Goal: Task Accomplishment & Management: Use online tool/utility

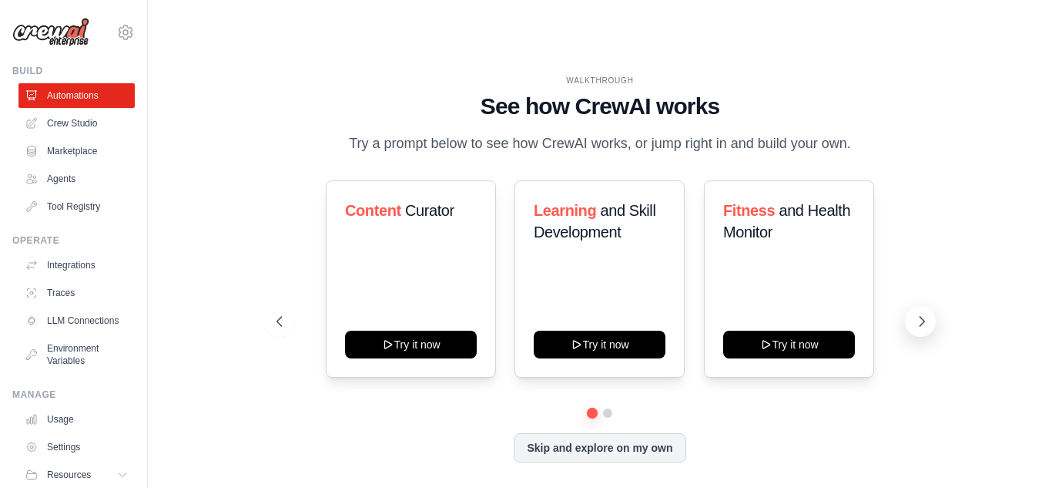
click at [919, 313] on icon at bounding box center [921, 320] width 15 height 15
click at [44, 117] on link "Crew Studio" at bounding box center [78, 123] width 116 height 25
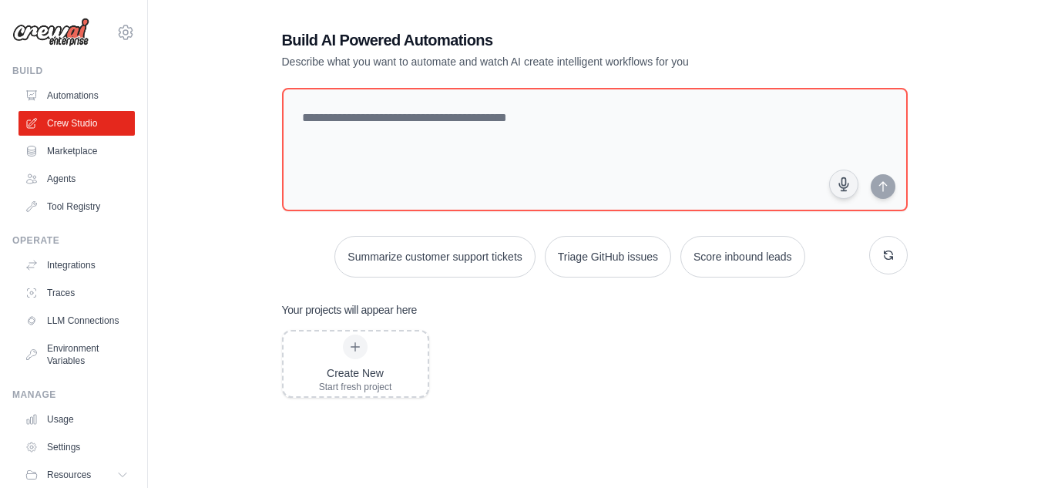
scroll to position [52, 0]
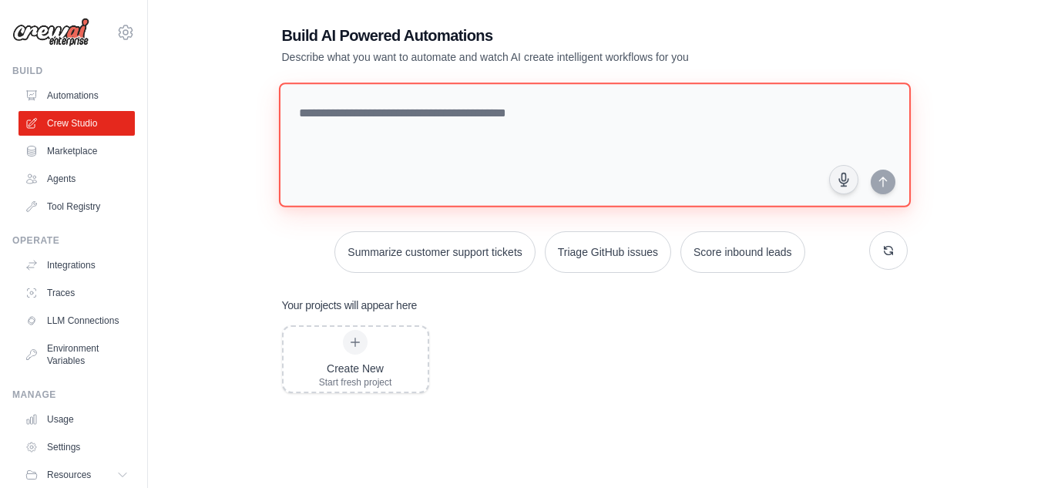
click at [548, 82] on textarea at bounding box center [594, 144] width 632 height 125
paste textarea "**********"
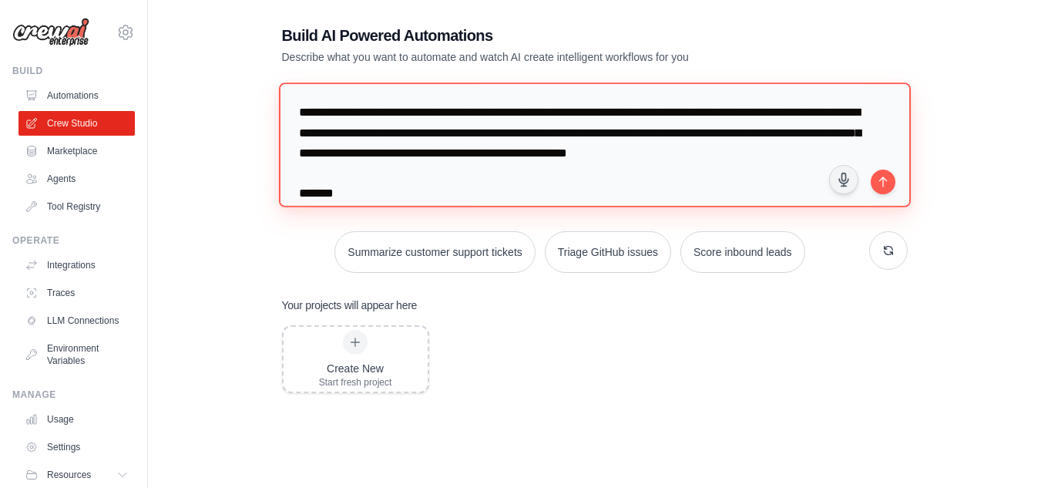
scroll to position [1097, 0]
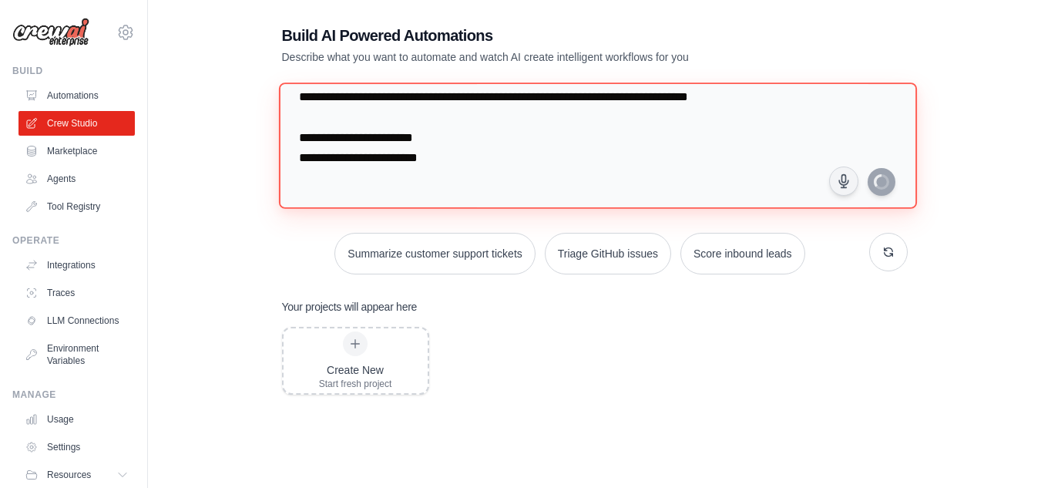
type textarea "**********"
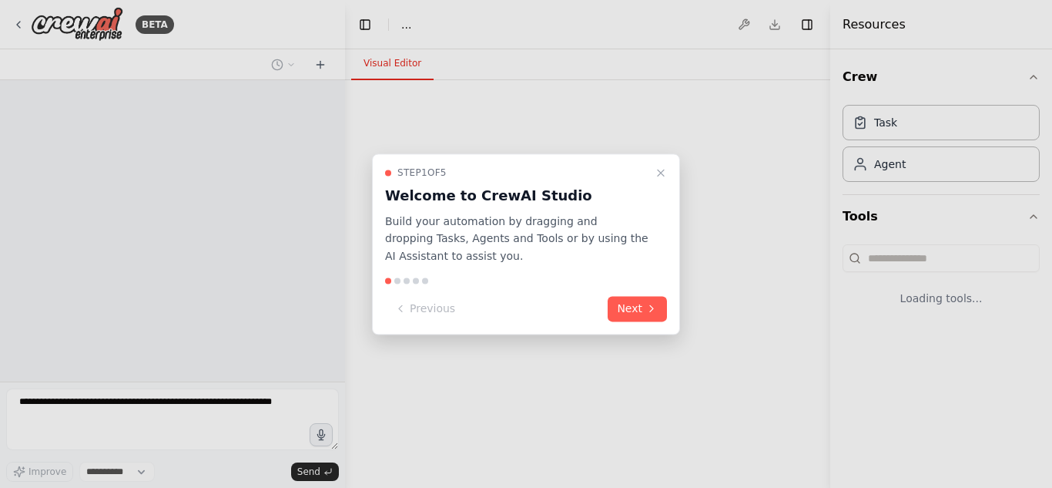
select select "****"
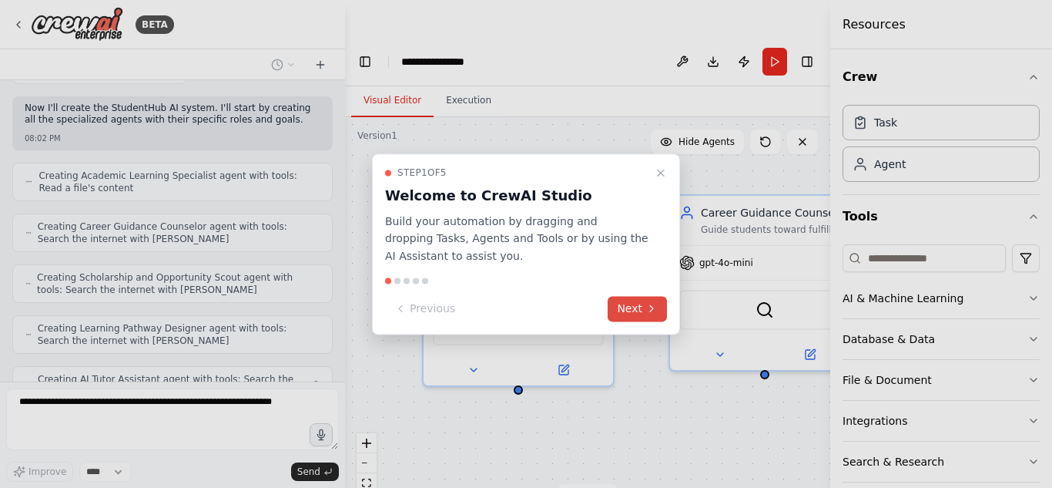
scroll to position [1218, 0]
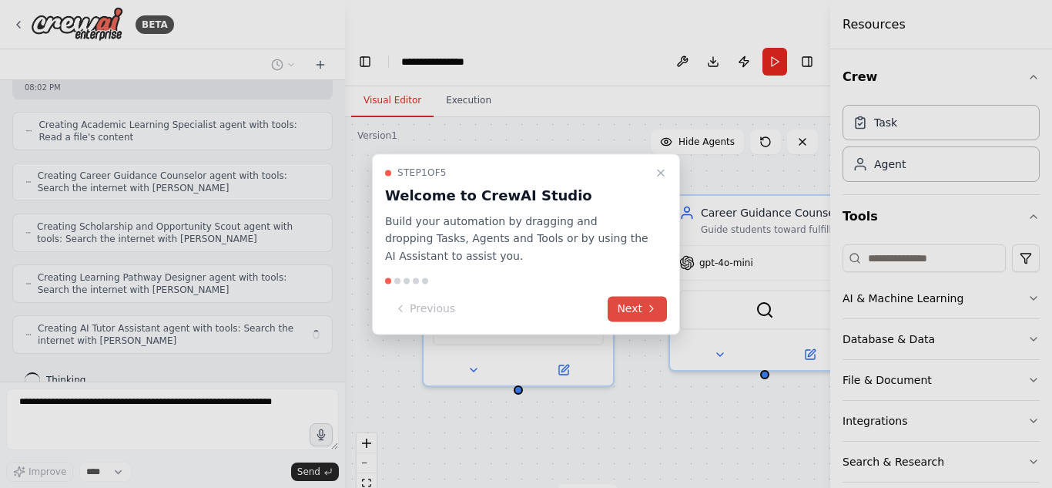
click at [641, 304] on button "Next" at bounding box center [637, 308] width 59 height 25
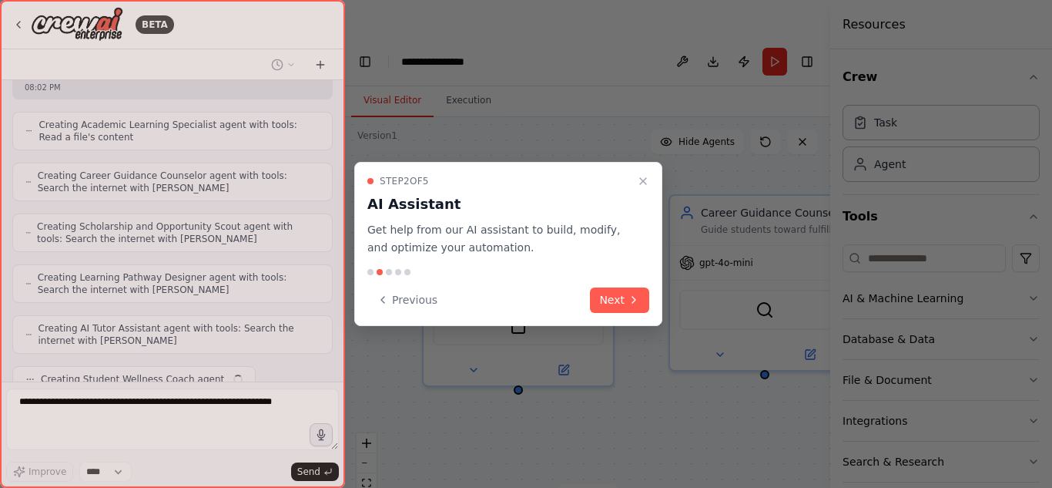
scroll to position [1256, 0]
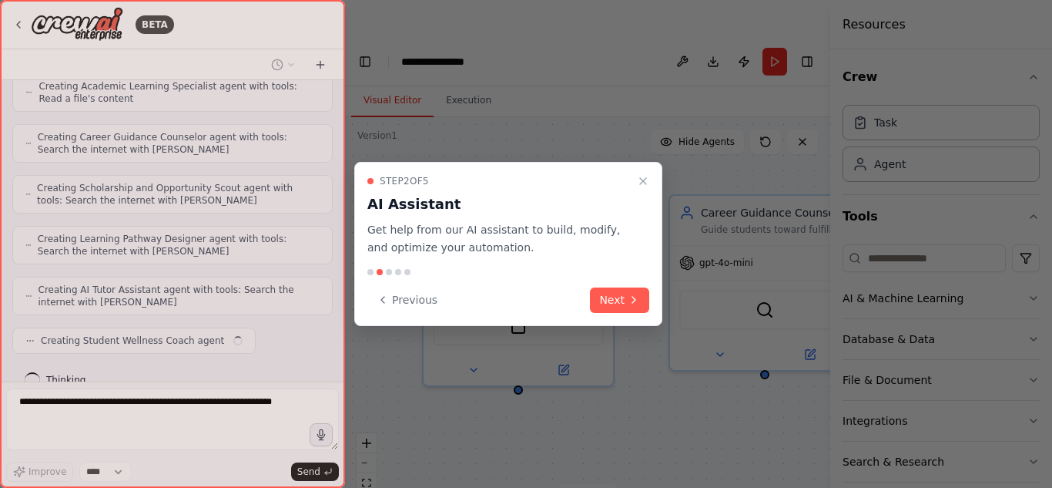
click at [641, 304] on button "Next" at bounding box center [619, 299] width 59 height 25
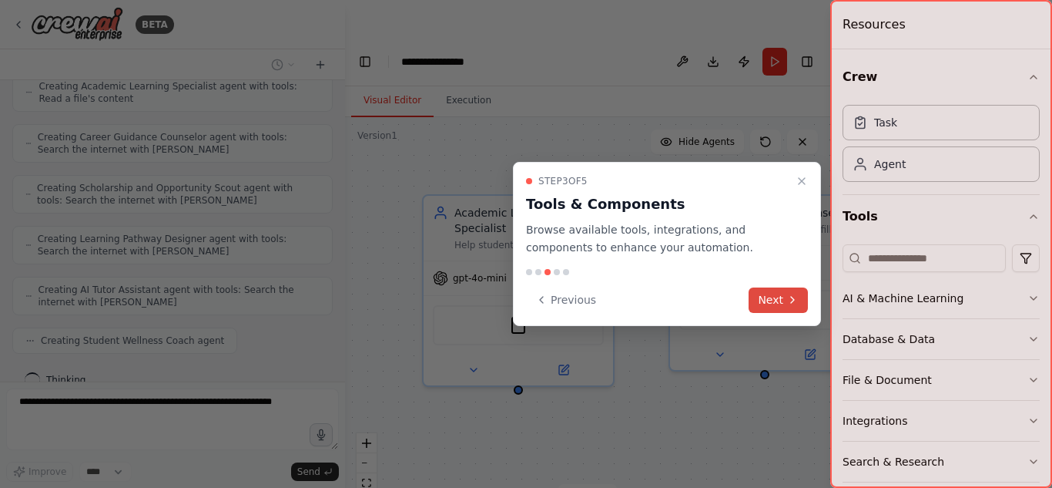
click at [796, 300] on icon at bounding box center [792, 299] width 12 height 12
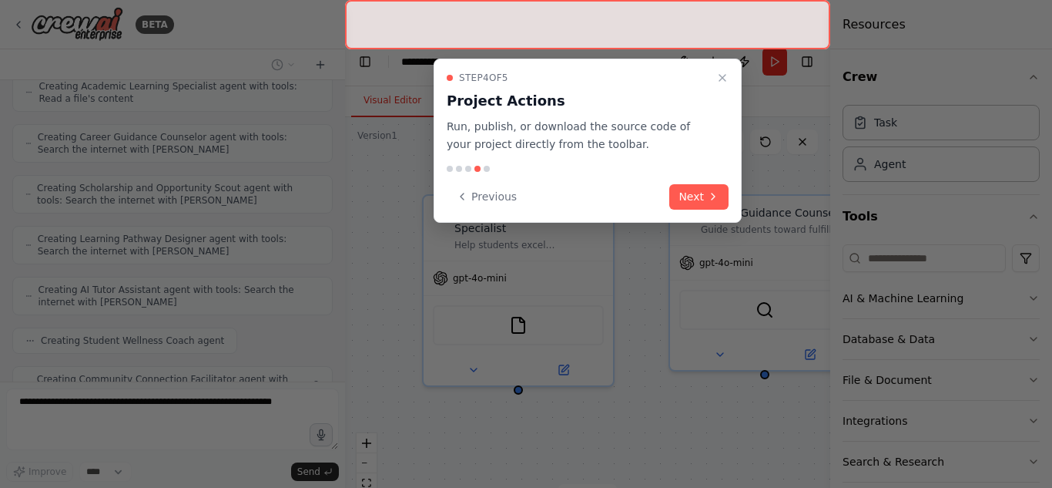
scroll to position [1307, 0]
click at [699, 208] on button "Next" at bounding box center [698, 196] width 59 height 25
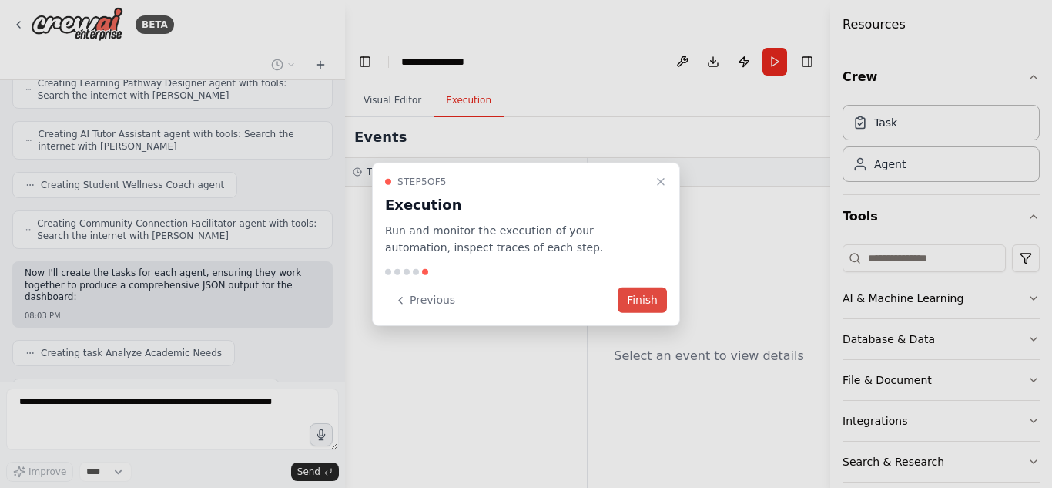
scroll to position [1450, 0]
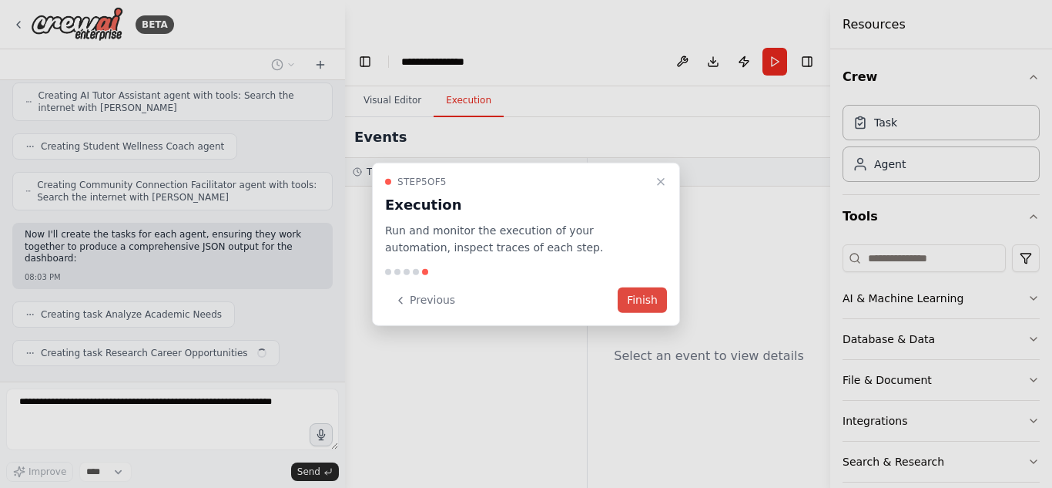
click at [645, 312] on button "Finish" at bounding box center [642, 299] width 49 height 25
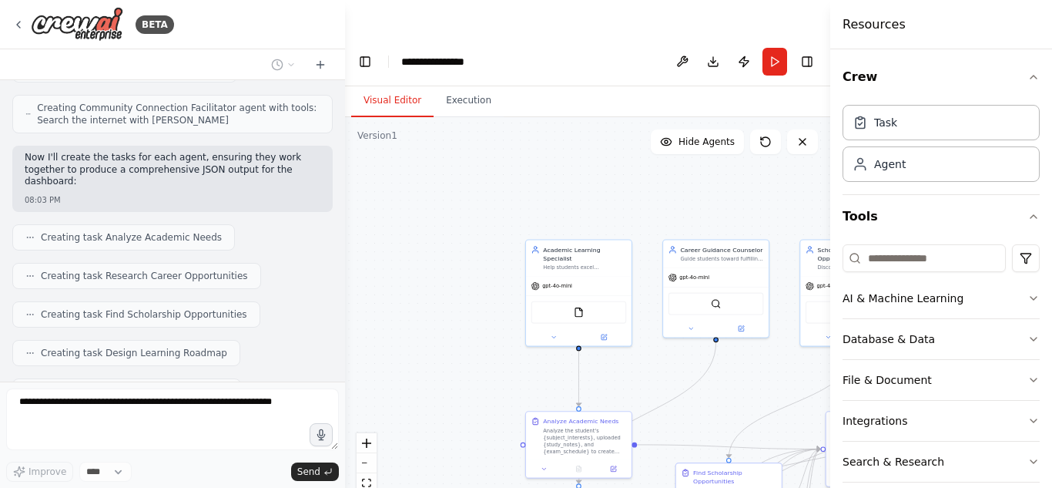
scroll to position [1879, 0]
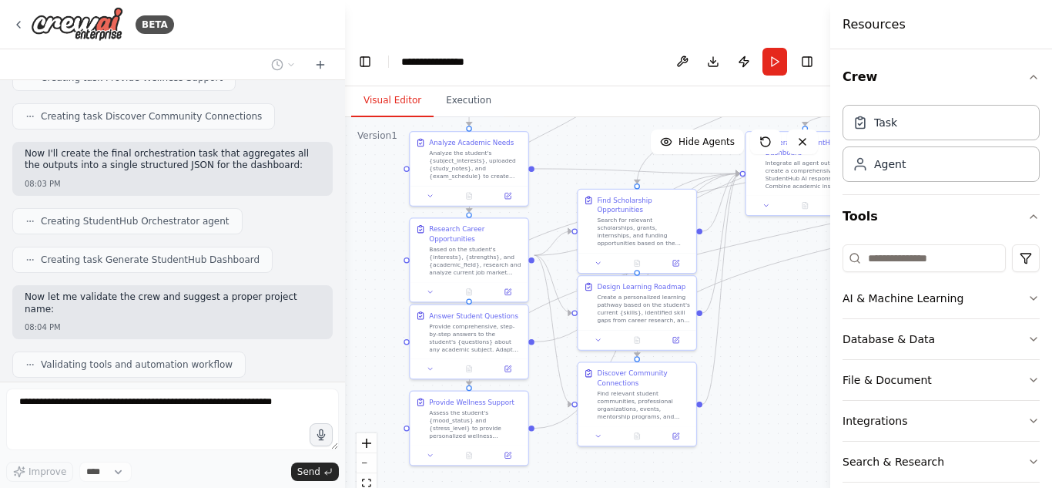
drag, startPoint x: 441, startPoint y: 414, endPoint x: 339, endPoint y: 127, distance: 305.0
click at [339, 127] on div "BETA You are creating a multi-agent AI system called StudentHub AI , a personal…" at bounding box center [526, 281] width 1052 height 488
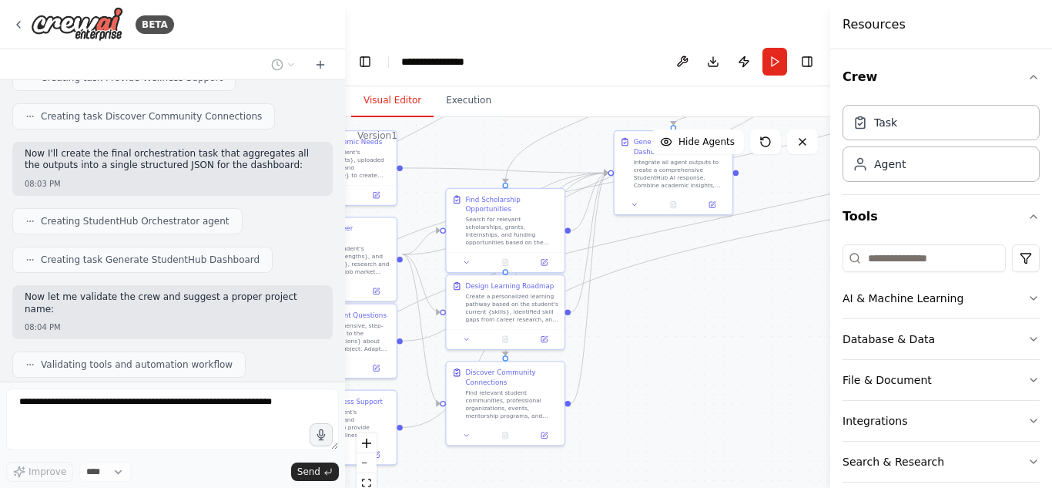
drag, startPoint x: 779, startPoint y: 360, endPoint x: 648, endPoint y: 360, distance: 131.7
click at [648, 360] on div ".deletable-edge-delete-btn { width: 20px; height: 20px; border: 0px solid #ffff…" at bounding box center [587, 320] width 485 height 407
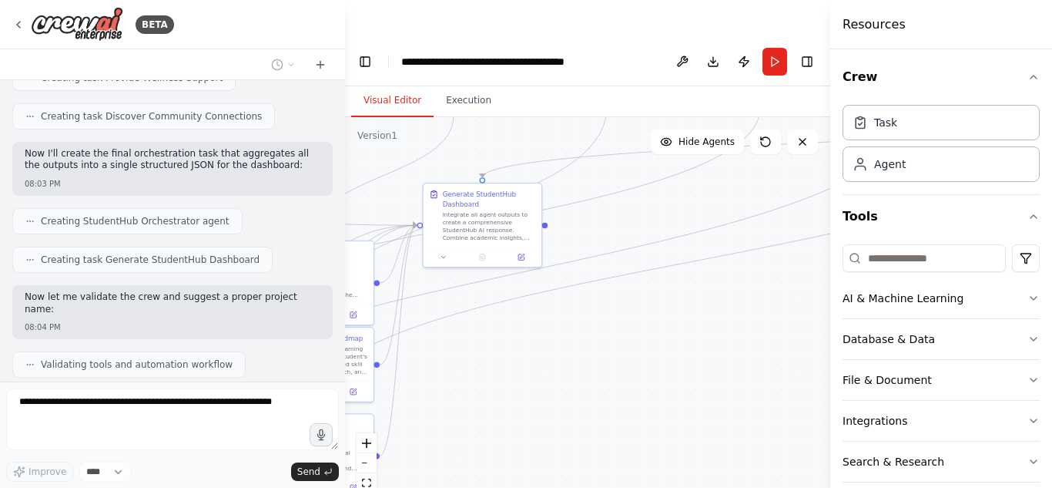
scroll to position [1930, 0]
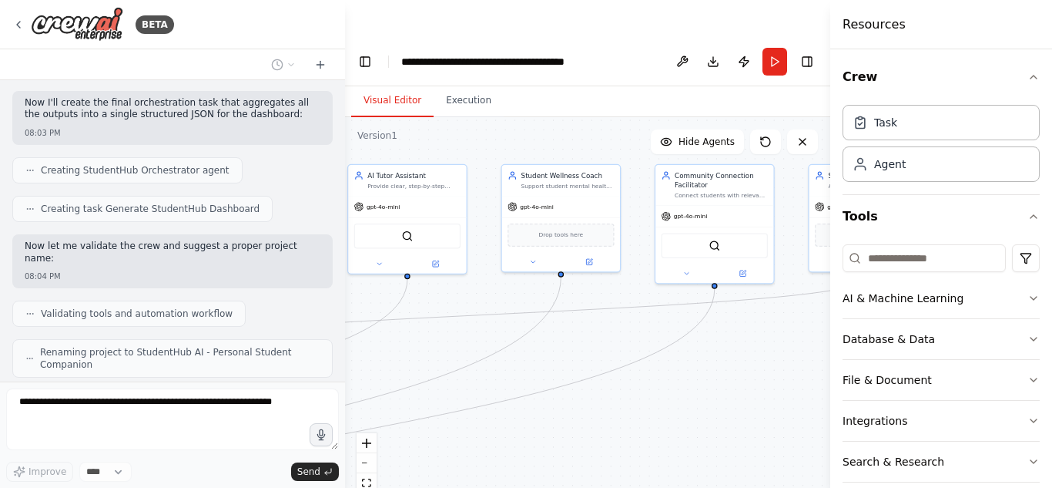
drag, startPoint x: 675, startPoint y: 297, endPoint x: 131, endPoint y: 523, distance: 589.4
click at [131, 487] on html "**********" at bounding box center [526, 262] width 1052 height 525
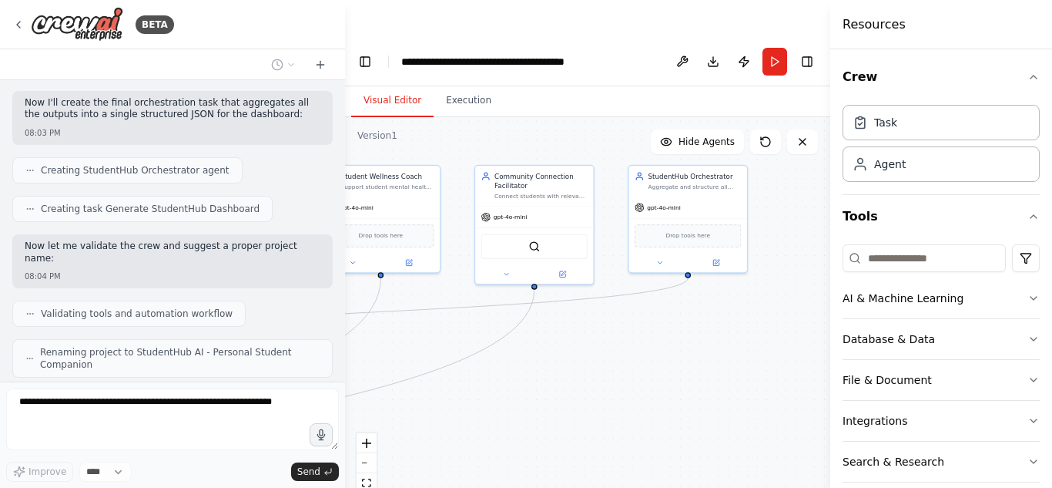
drag, startPoint x: 540, startPoint y: 341, endPoint x: 360, endPoint y: 342, distance: 180.2
click at [360, 342] on div ".deletable-edge-delete-btn { width: 20px; height: 20px; border: 0px solid #ffff…" at bounding box center [587, 320] width 485 height 407
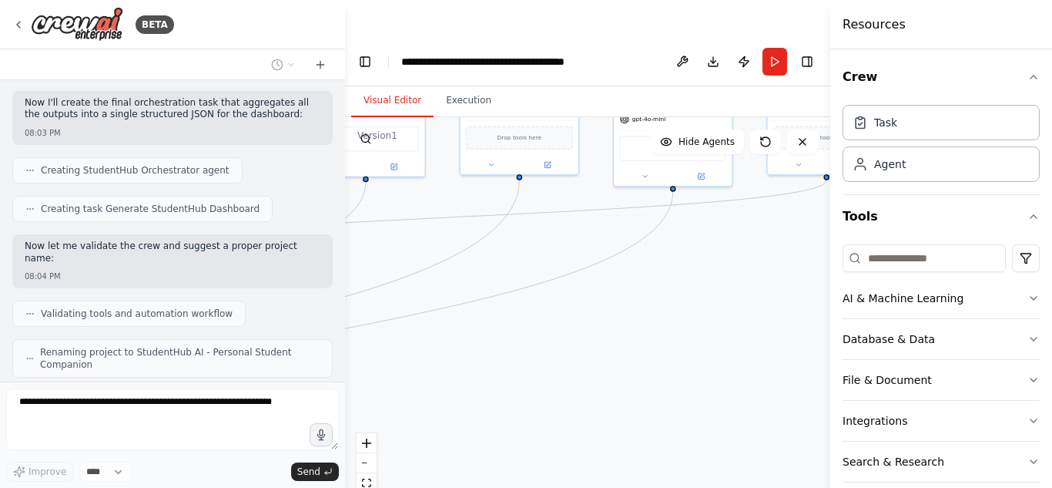
drag, startPoint x: 571, startPoint y: 351, endPoint x: 739, endPoint y: 308, distance: 172.6
click at [739, 308] on div ".deletable-edge-delete-btn { width: 20px; height: 20px; border: 0px solid #ffff…" at bounding box center [587, 320] width 485 height 407
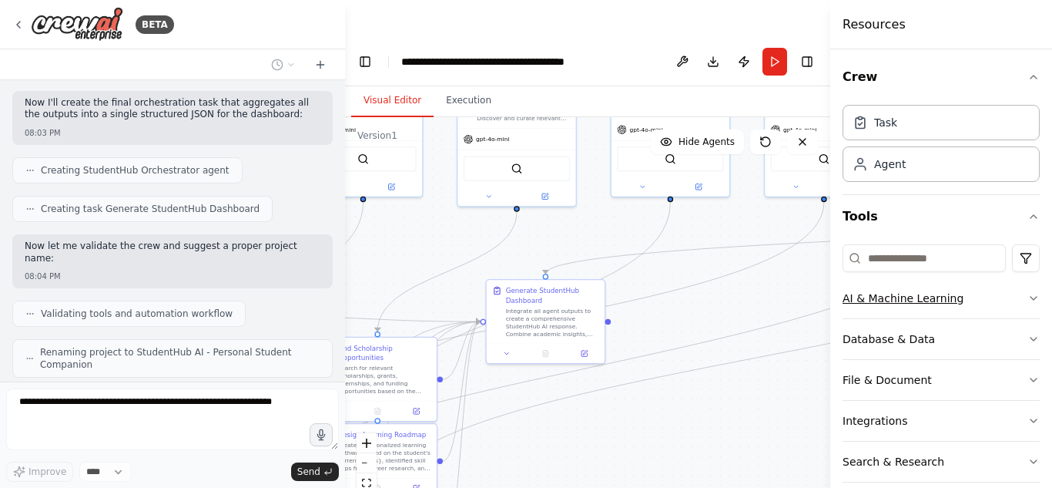
drag, startPoint x: 580, startPoint y: 318, endPoint x: 1024, endPoint y: 283, distance: 445.0
click at [1024, 283] on div "BETA You are creating a multi-agent AI system called StudentHub AI , a personal…" at bounding box center [526, 281] width 1052 height 488
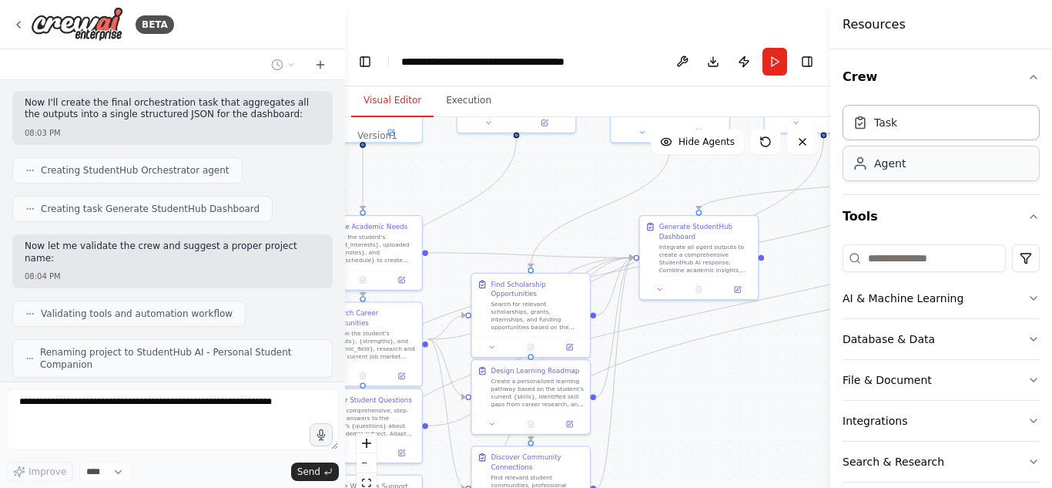
drag, startPoint x: 732, startPoint y: 221, endPoint x: 872, endPoint y: 157, distance: 153.4
click at [872, 157] on div "BETA You are creating a multi-agent AI system called StudentHub AI , a personal…" at bounding box center [526, 281] width 1052 height 488
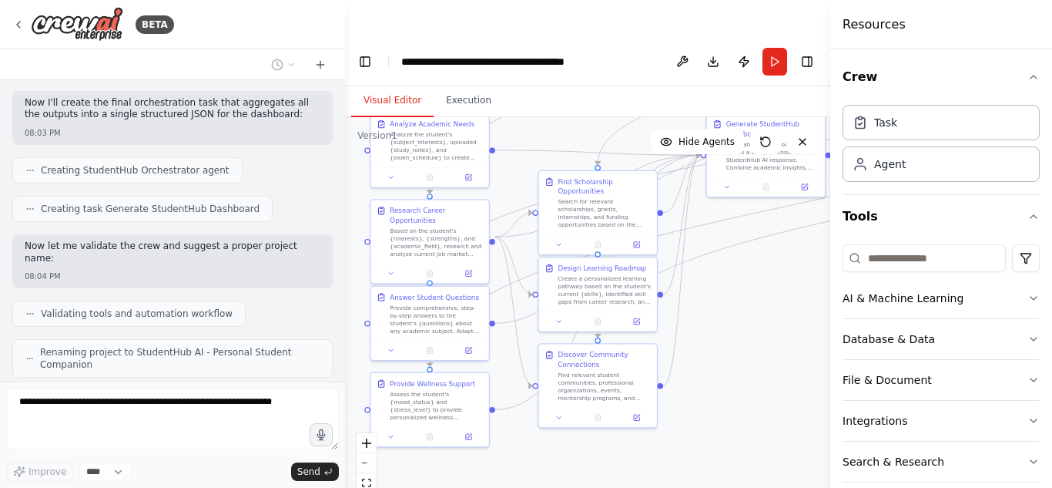
drag, startPoint x: 726, startPoint y: 337, endPoint x: 797, endPoint y: 230, distance: 128.2
click at [797, 230] on div ".deletable-edge-delete-btn { width: 20px; height: 20px; border: 0px solid #ffff…" at bounding box center [587, 320] width 485 height 407
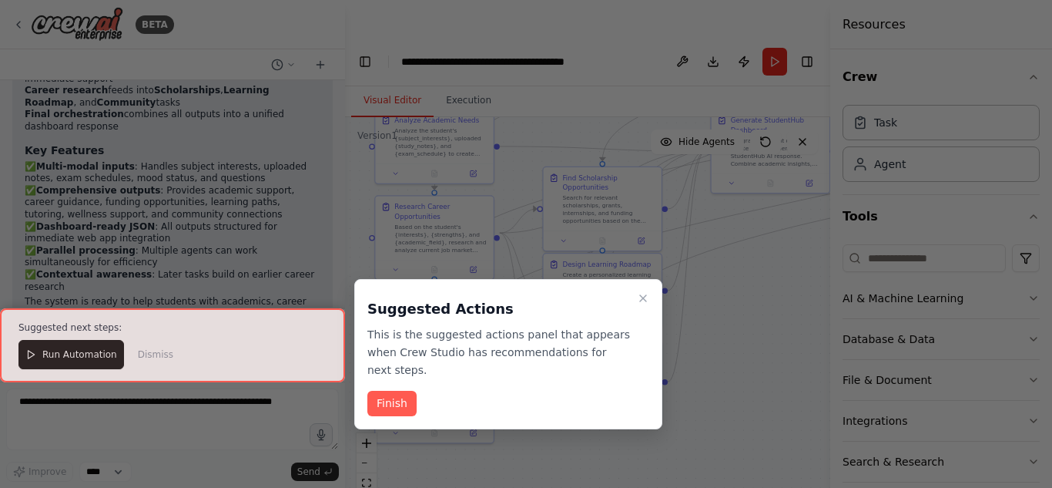
scroll to position [2618, 0]
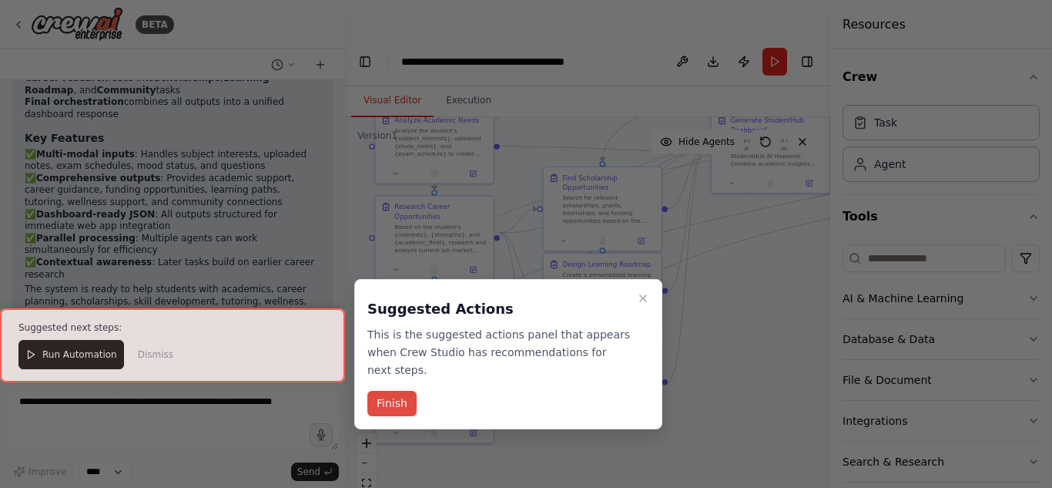
click at [408, 390] on button "Finish" at bounding box center [391, 402] width 49 height 25
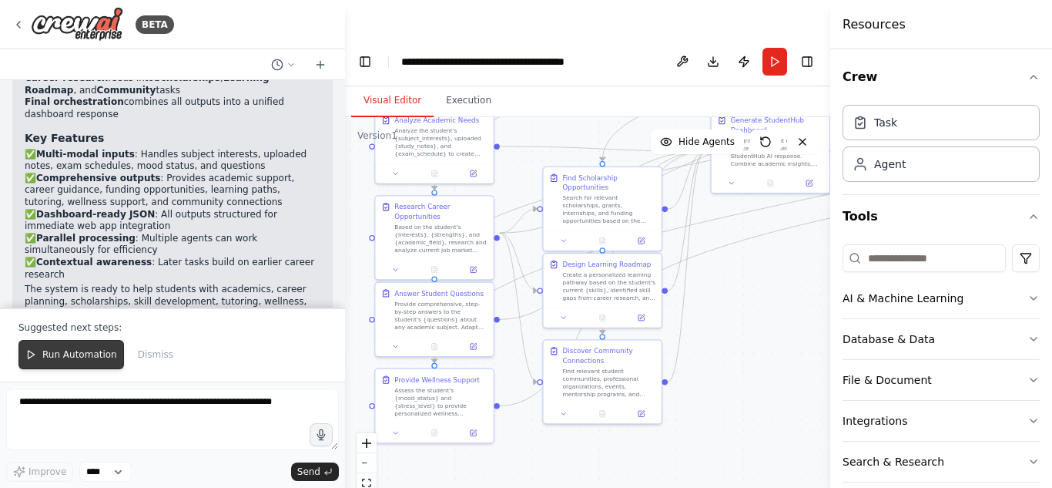
click at [102, 360] on span "Run Automation" at bounding box center [79, 354] width 75 height 12
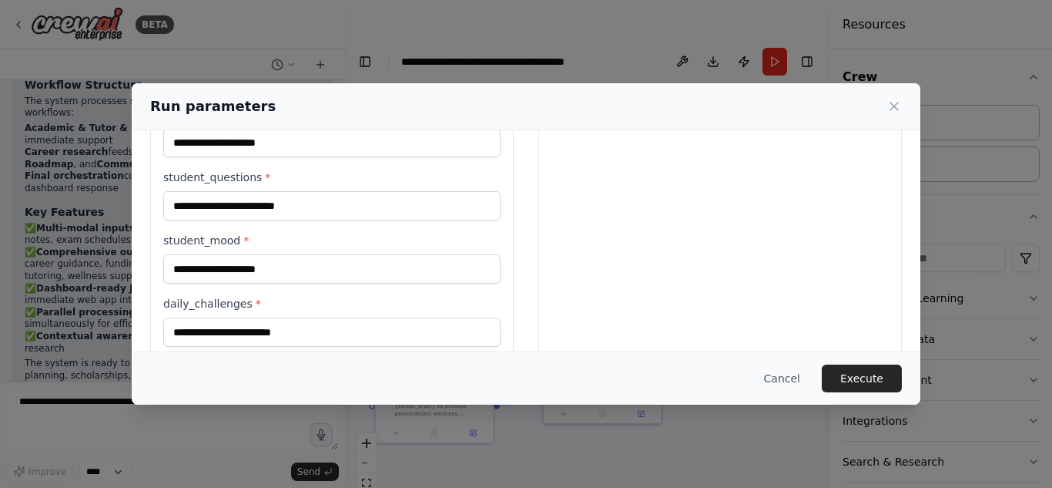
scroll to position [0, 0]
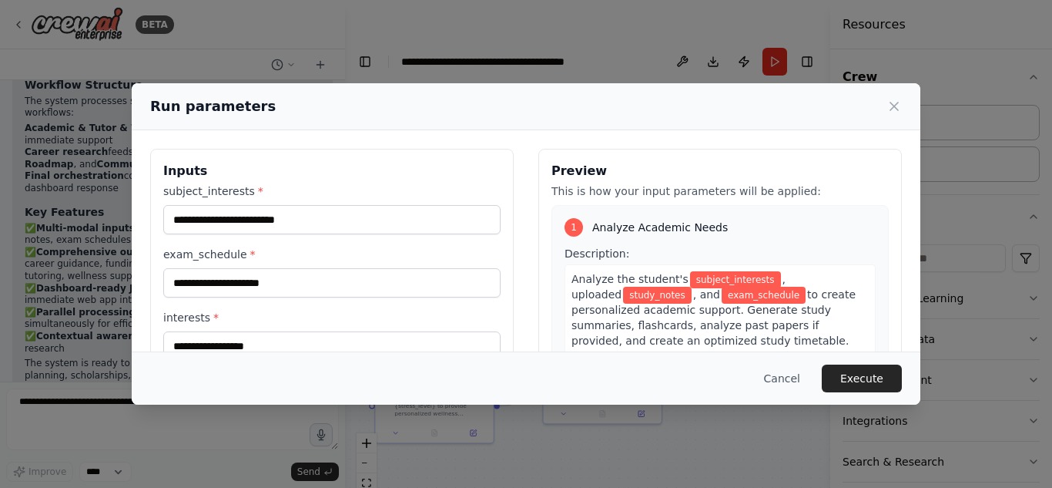
click at [303, 174] on h3 "Inputs" at bounding box center [331, 171] width 337 height 18
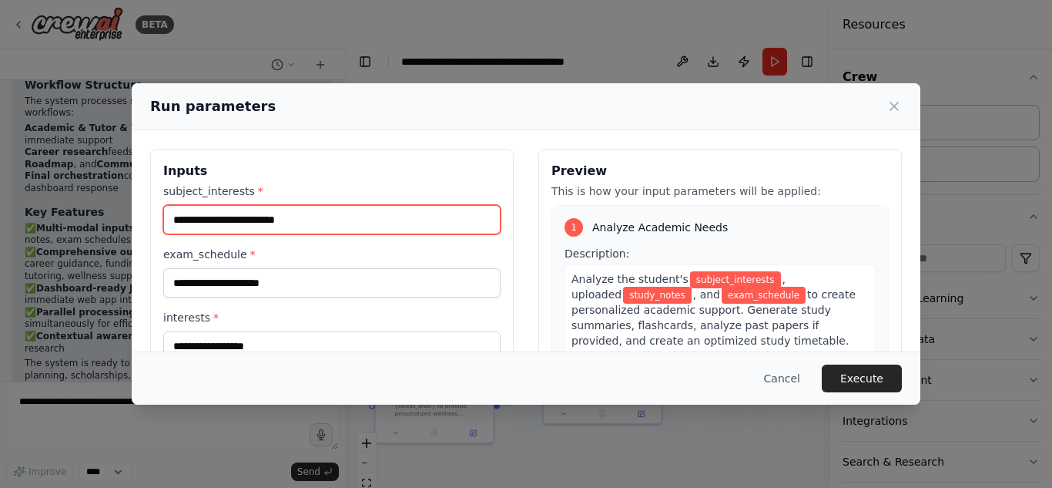
click at [282, 233] on input "subject_interests *" at bounding box center [331, 219] width 337 height 29
click at [293, 223] on input "subject_interests *" at bounding box center [331, 219] width 337 height 29
type input "*******"
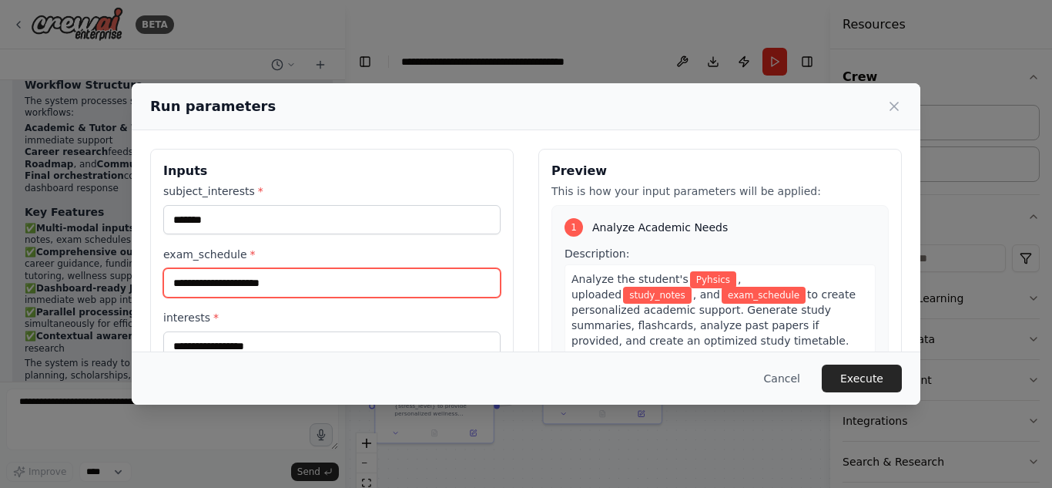
click at [261, 276] on input "exam_schedule *" at bounding box center [331, 282] width 337 height 29
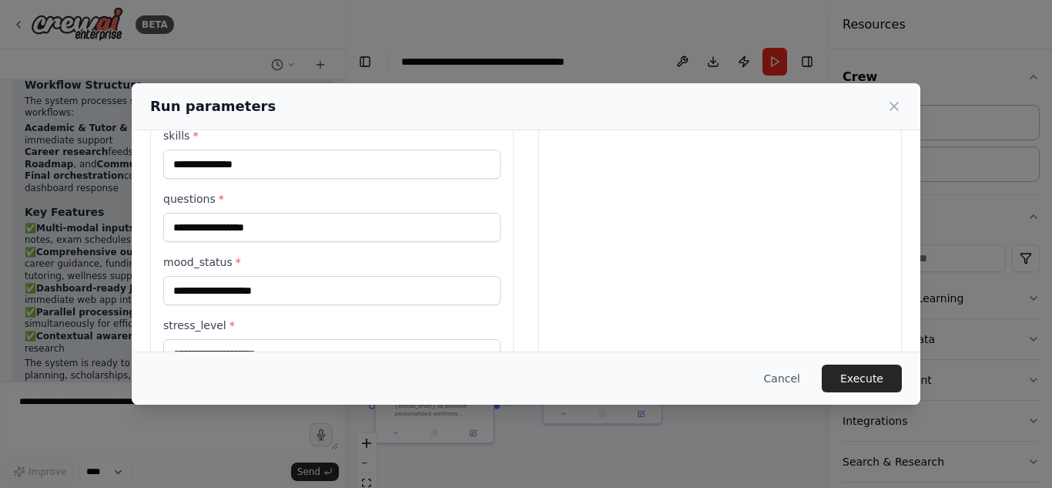
scroll to position [861, 0]
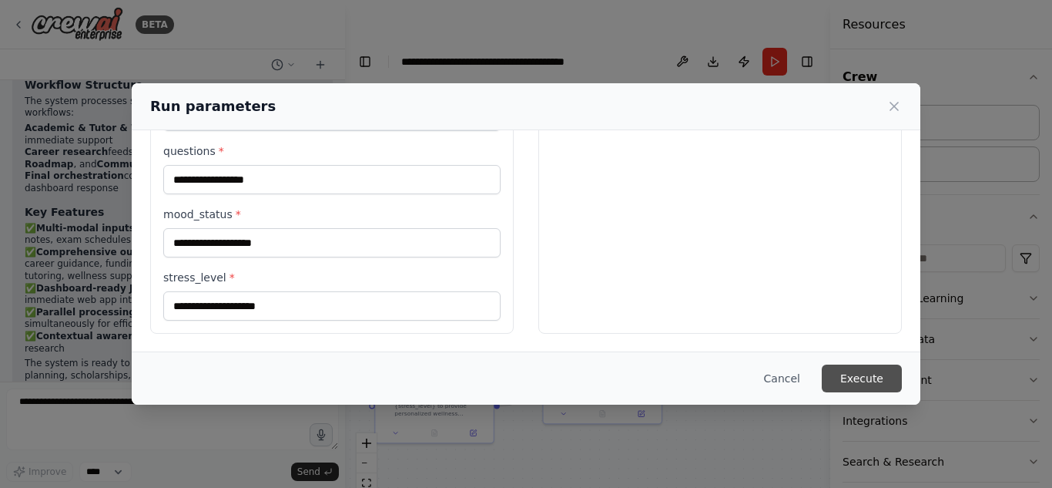
click at [854, 374] on button "Execute" at bounding box center [862, 378] width 80 height 28
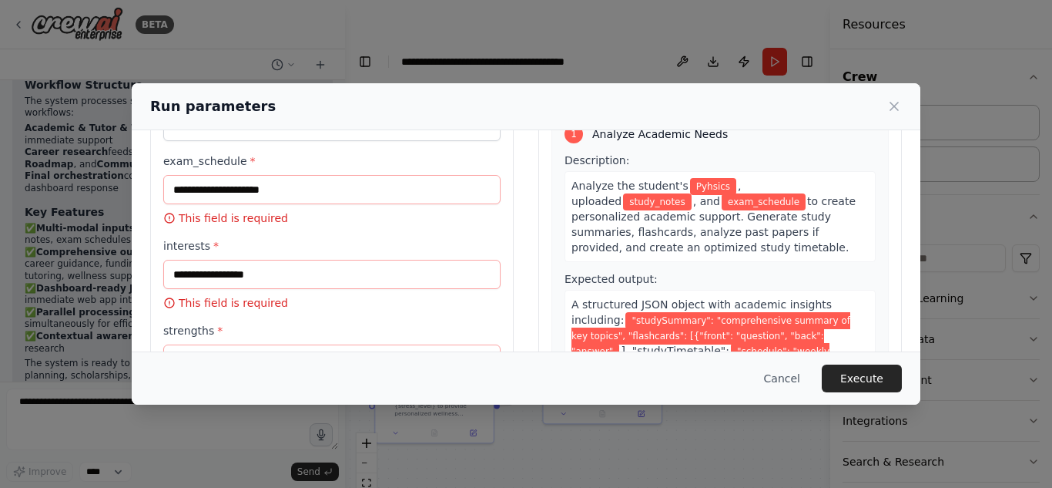
scroll to position [92, 0]
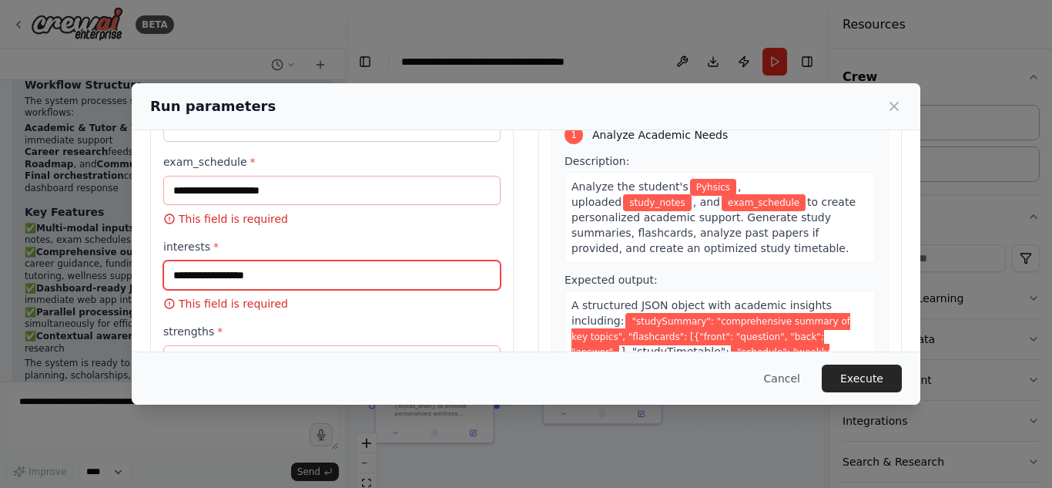
click at [307, 280] on input "interests *" at bounding box center [331, 274] width 337 height 29
type input "**********"
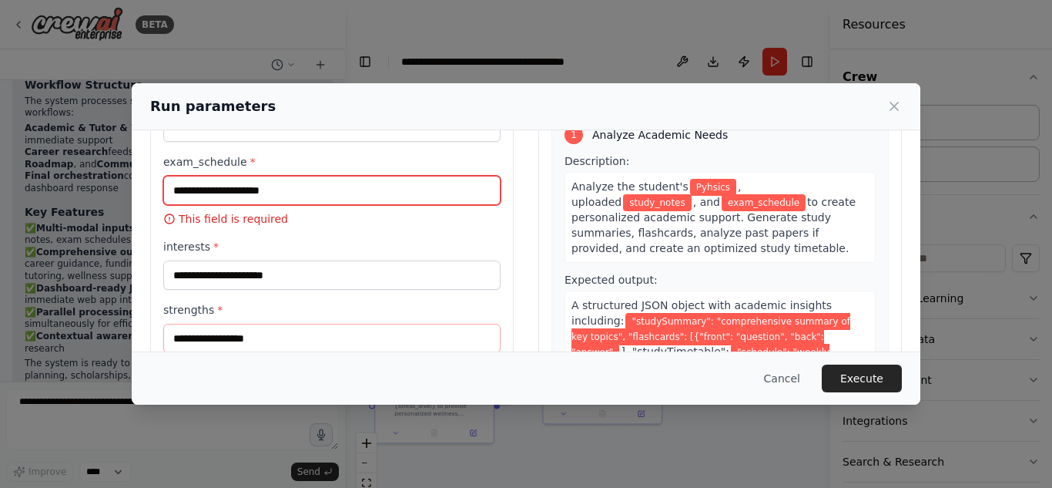
click at [253, 190] on input "exam_schedule *" at bounding box center [331, 190] width 337 height 29
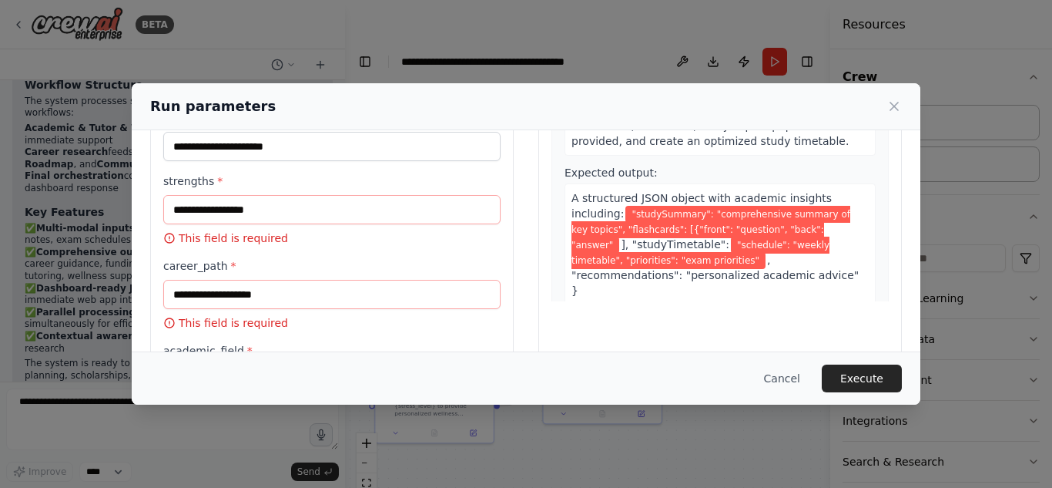
scroll to position [197, 0]
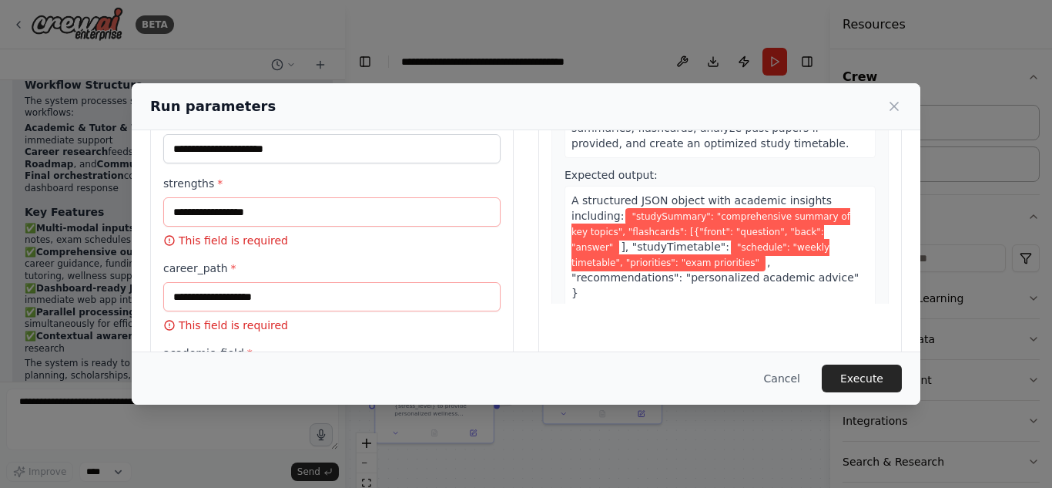
type input "*******"
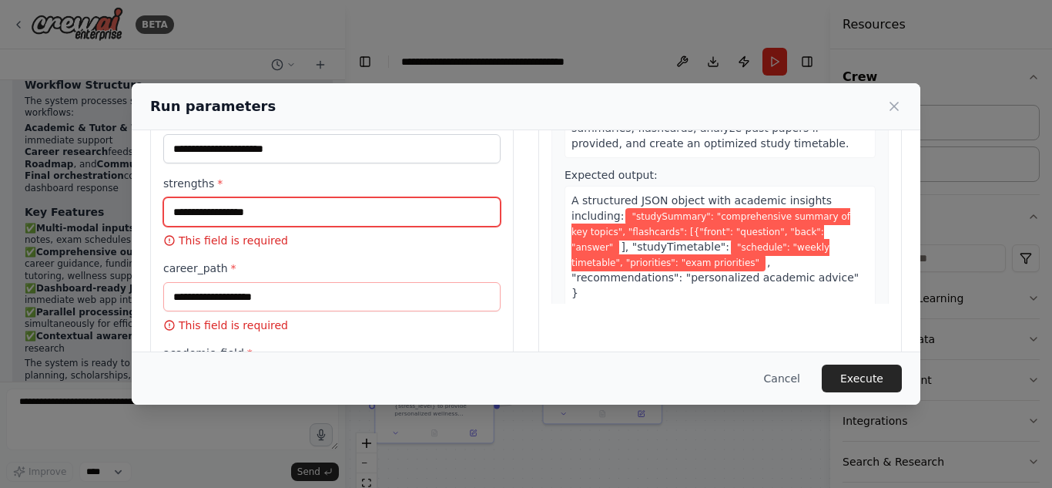
click at [255, 201] on input "strengths *" at bounding box center [331, 211] width 337 height 29
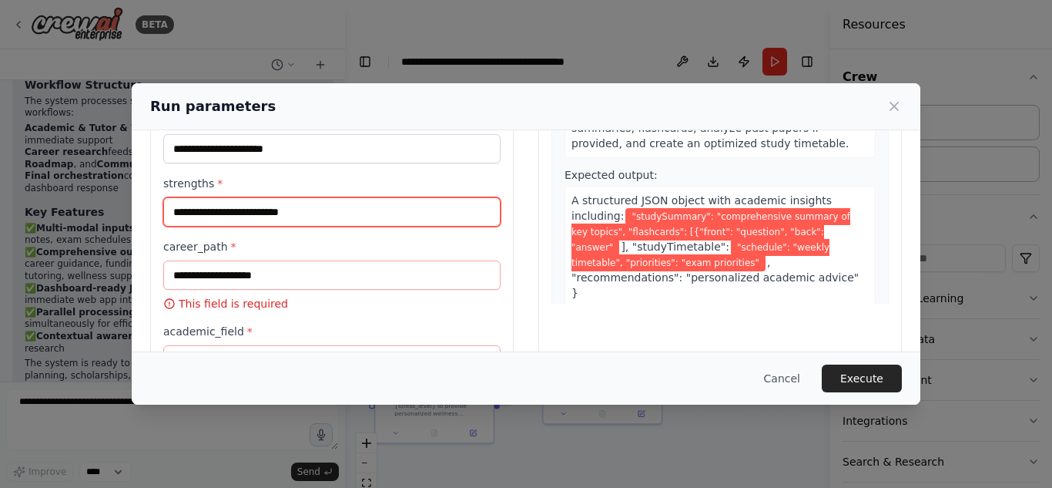
type input "**********"
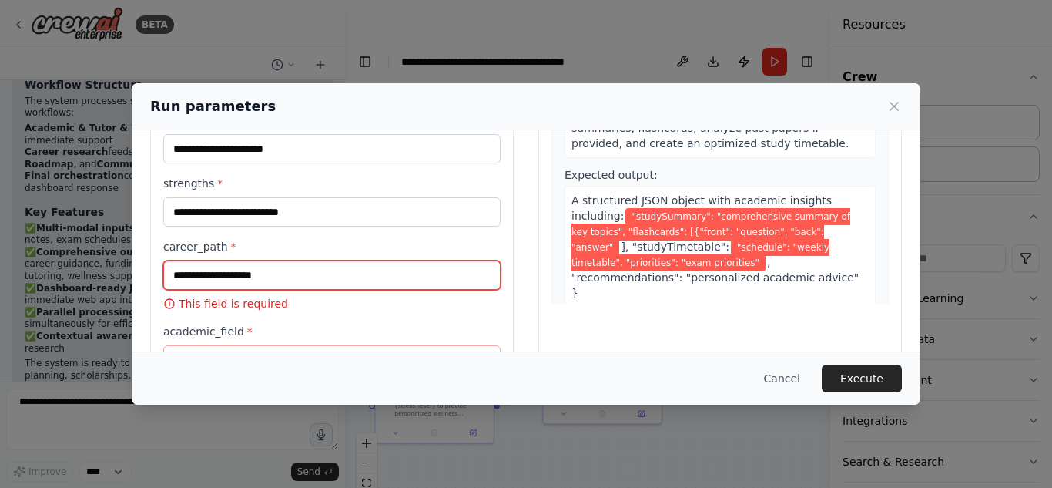
click at [222, 281] on input "career_path *" at bounding box center [331, 274] width 337 height 29
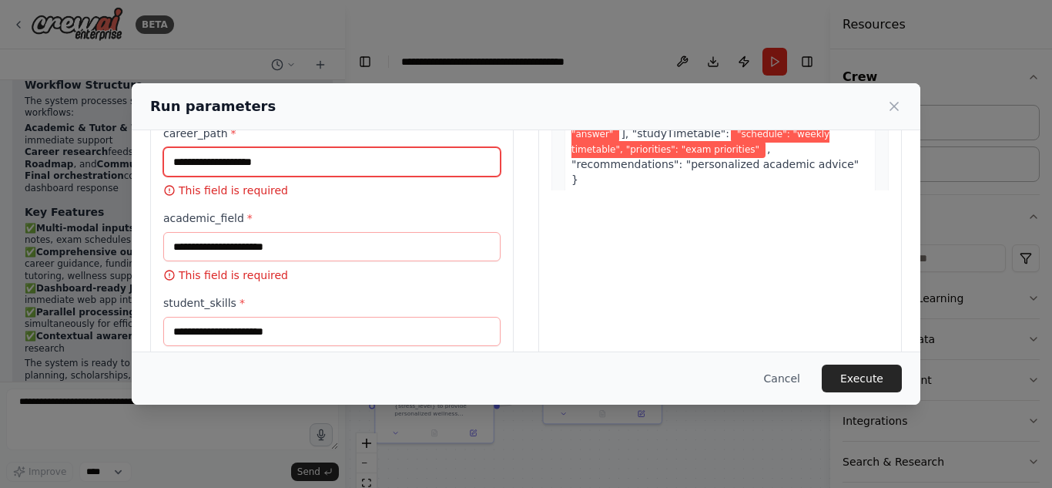
scroll to position [313, 0]
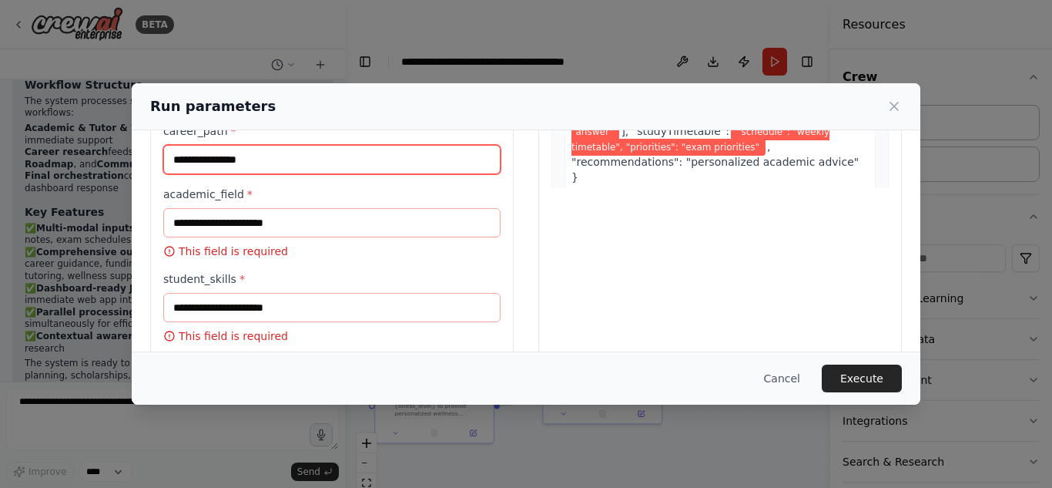
type input "**********"
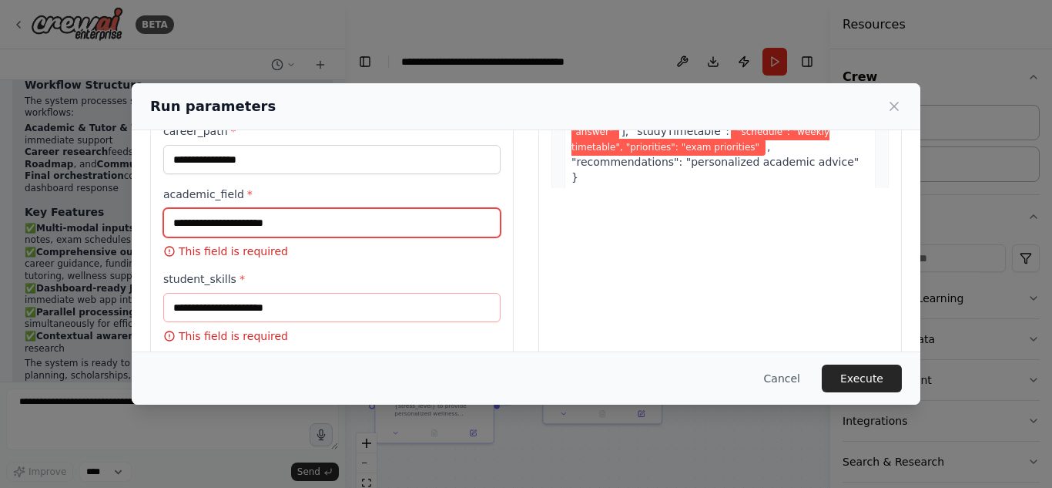
click at [230, 231] on input "academic_field *" at bounding box center [331, 222] width 337 height 29
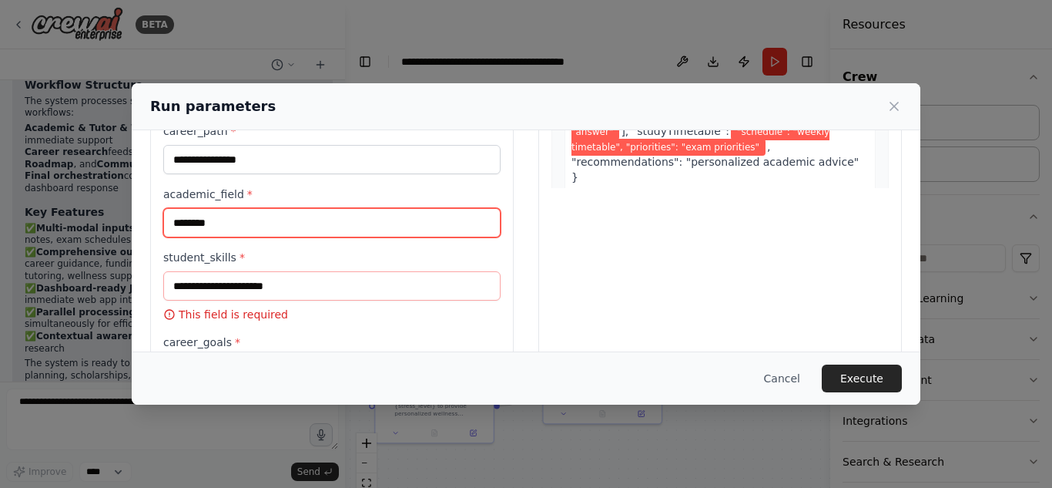
type input "********"
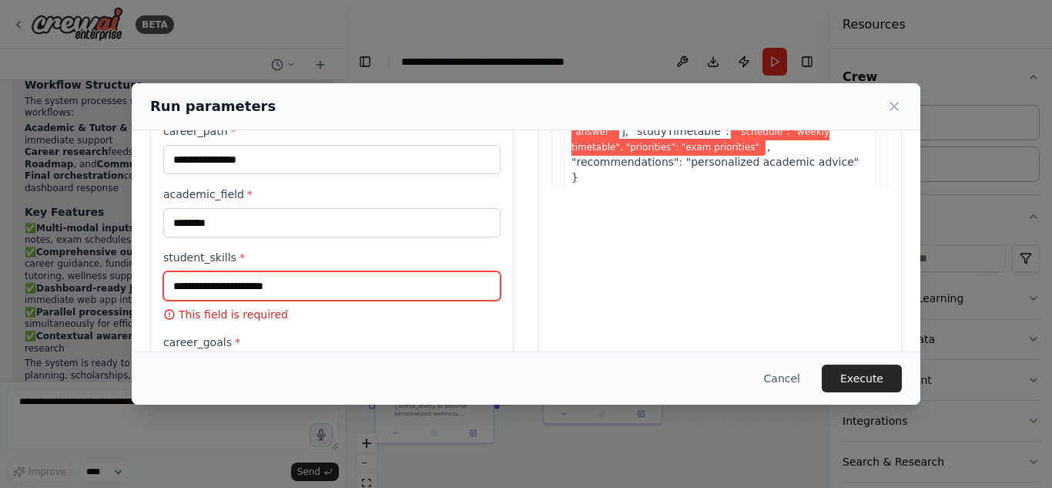
click at [223, 290] on input "student_skills *" at bounding box center [331, 285] width 337 height 29
type input "******"
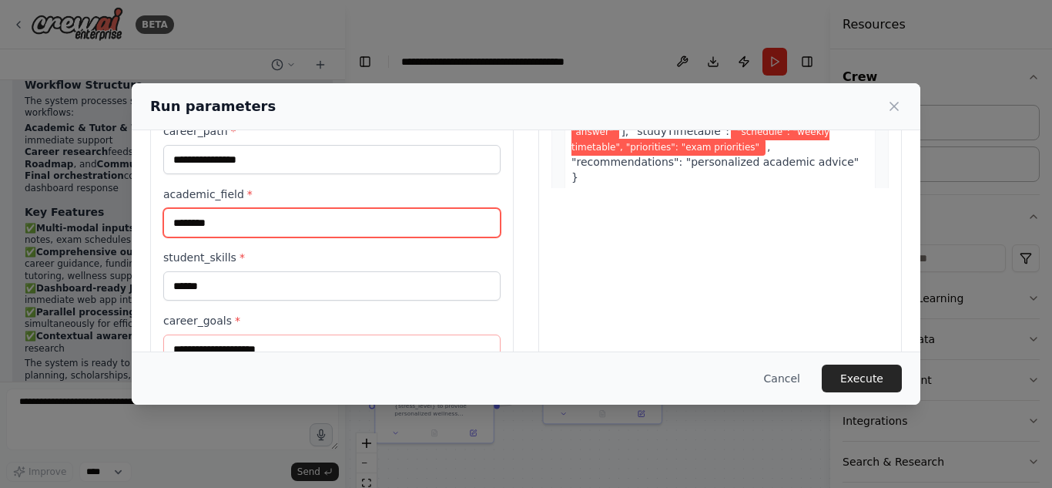
click at [250, 235] on input "********" at bounding box center [331, 222] width 337 height 29
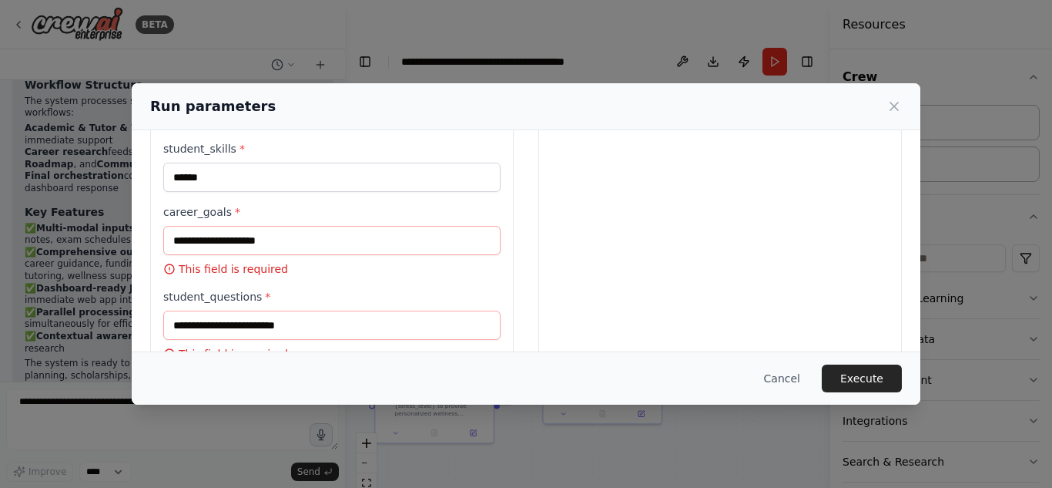
scroll to position [424, 0]
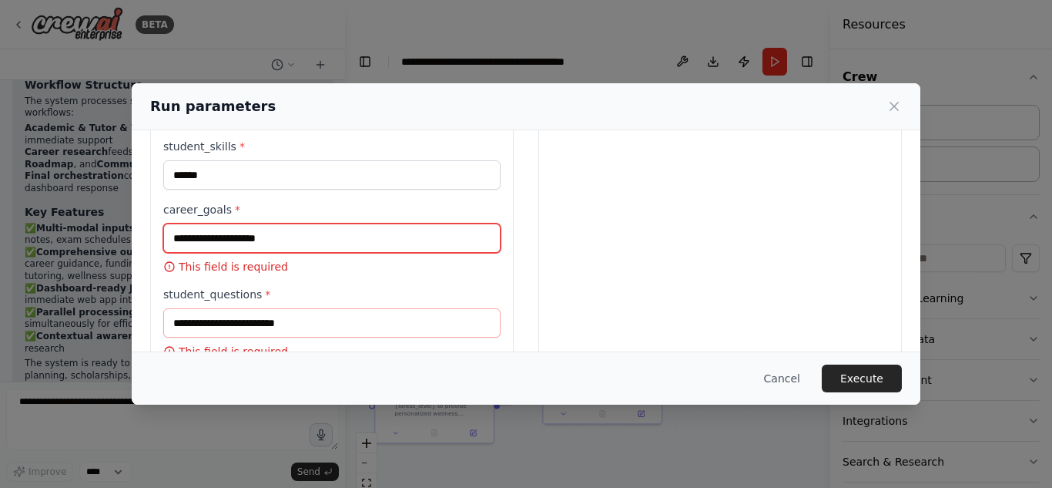
click at [248, 248] on input "career_goals *" at bounding box center [331, 237] width 337 height 29
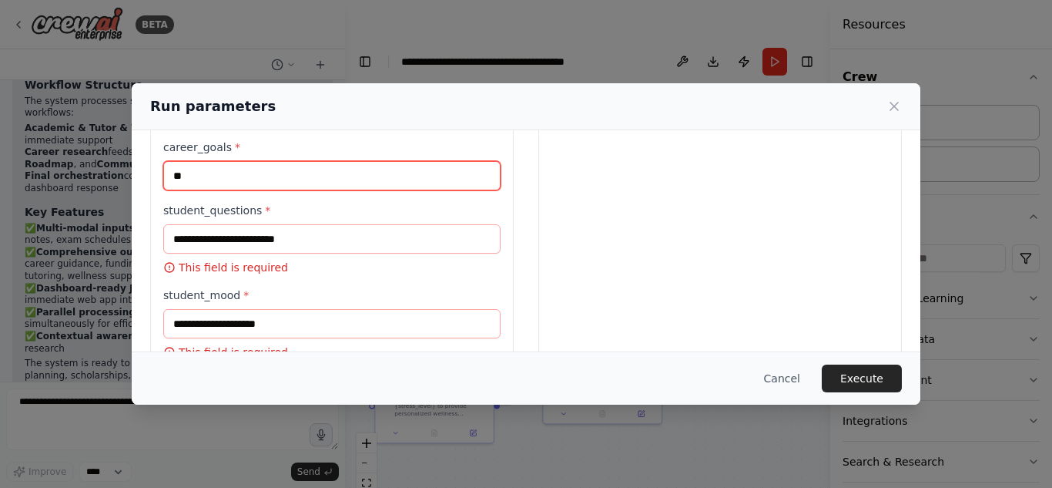
scroll to position [487, 0]
type input "**"
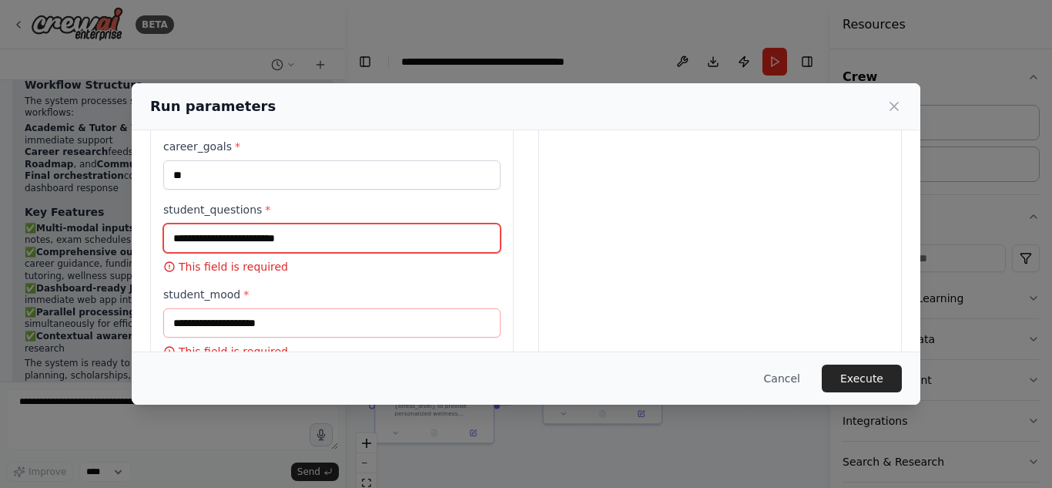
click at [250, 243] on input "student_questions *" at bounding box center [331, 237] width 337 height 29
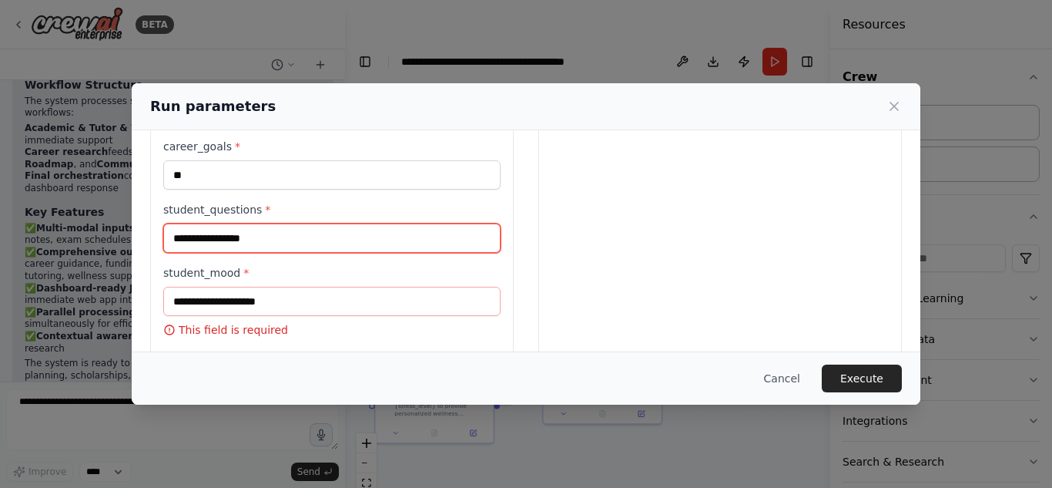
click at [250, 243] on input "**********" at bounding box center [331, 237] width 337 height 29
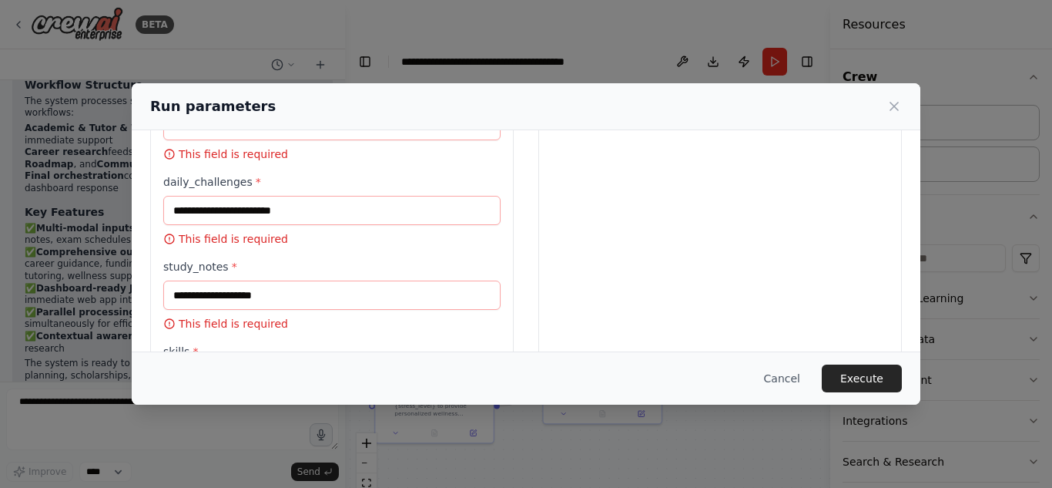
scroll to position [1012, 0]
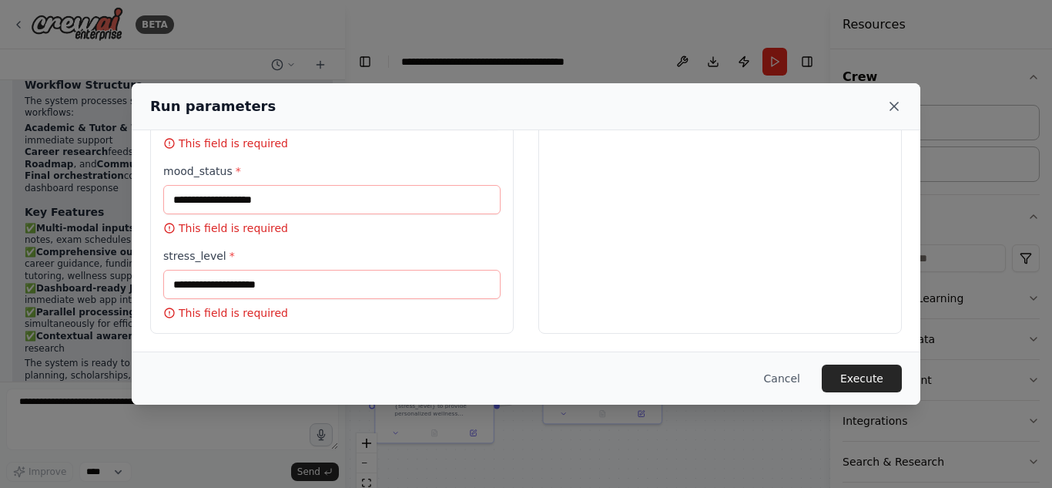
type input "**********"
click at [893, 112] on icon at bounding box center [893, 106] width 15 height 15
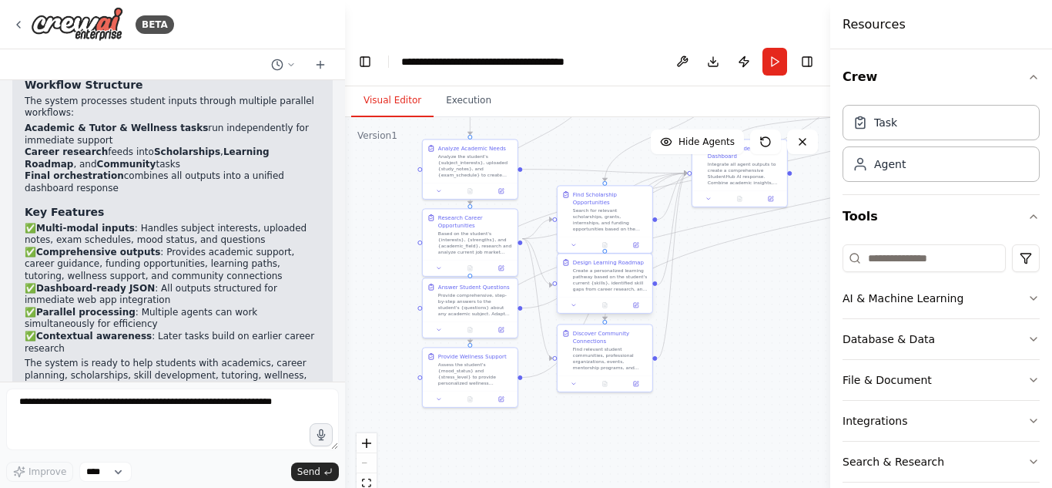
click at [615, 258] on div "Design Learning Roadmap" at bounding box center [608, 262] width 71 height 8
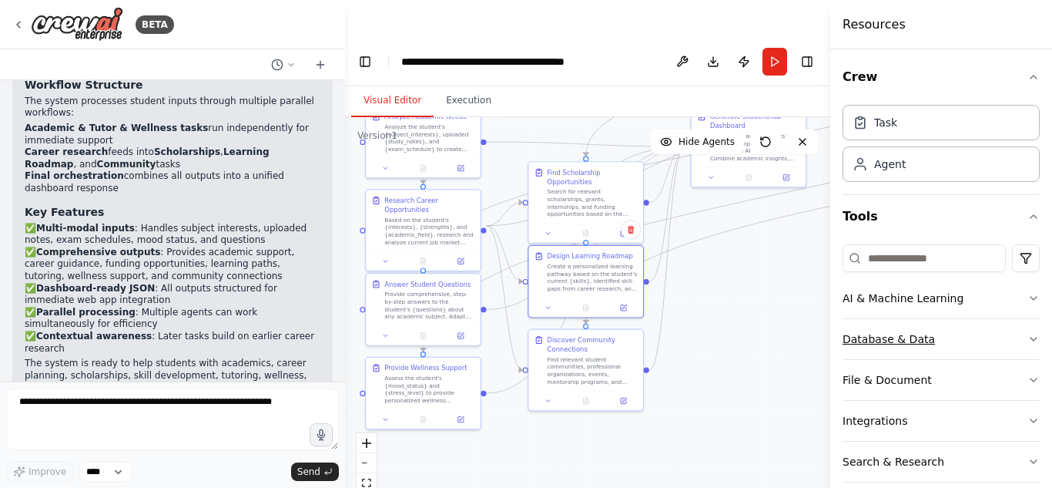
scroll to position [60, 0]
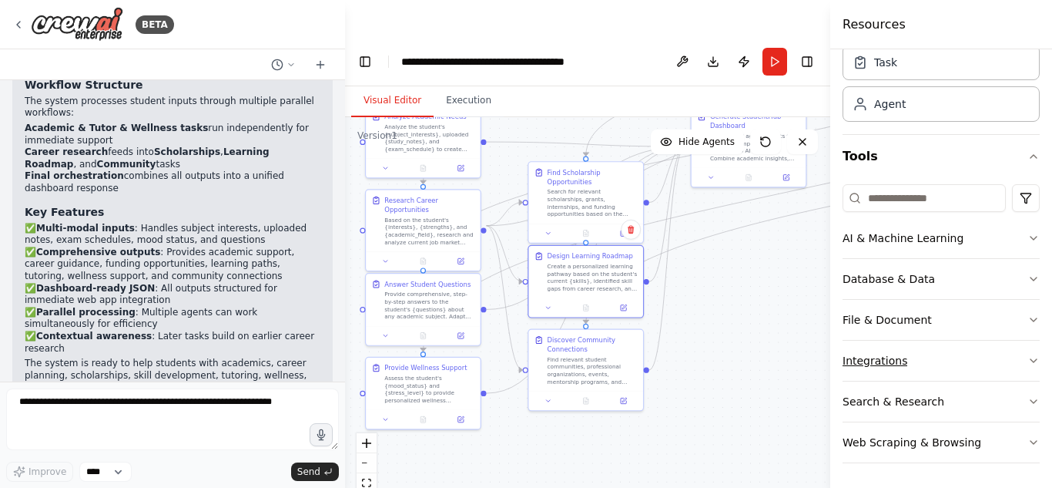
click at [1031, 359] on icon "button" at bounding box center [1034, 360] width 6 height 3
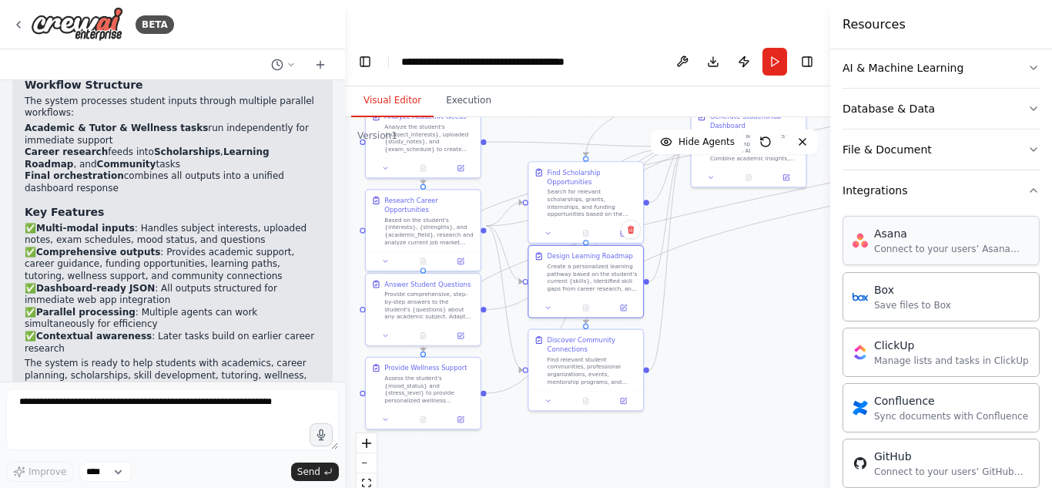
scroll to position [230, 0]
click at [1025, 205] on button "Integrations" at bounding box center [941, 191] width 197 height 40
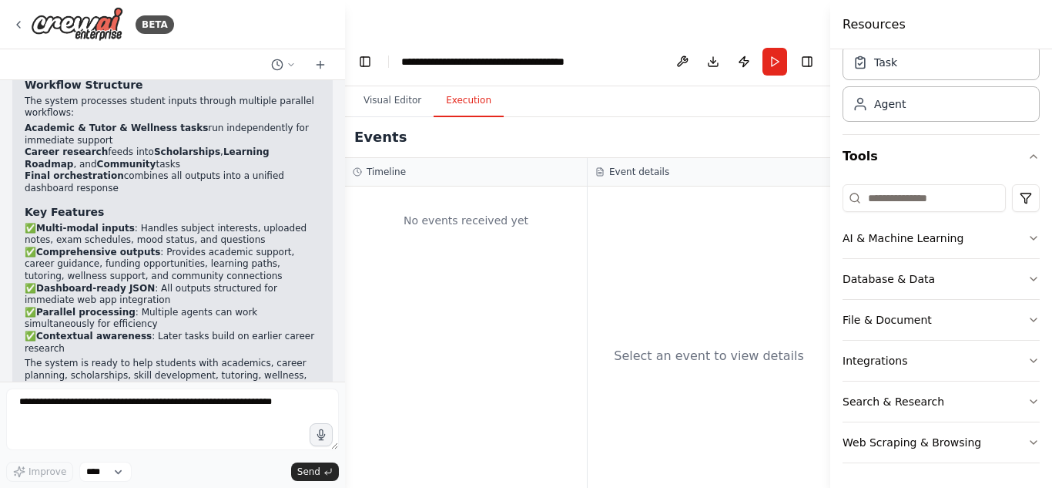
click at [482, 85] on button "Execution" at bounding box center [469, 101] width 70 height 32
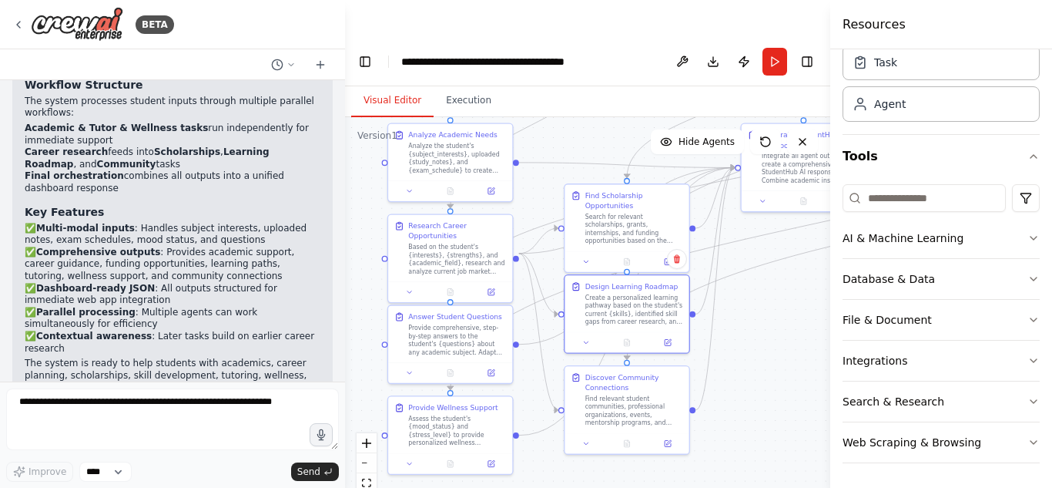
click at [394, 85] on button "Visual Editor" at bounding box center [392, 101] width 82 height 32
click at [1027, 397] on icon "button" at bounding box center [1033, 401] width 12 height 12
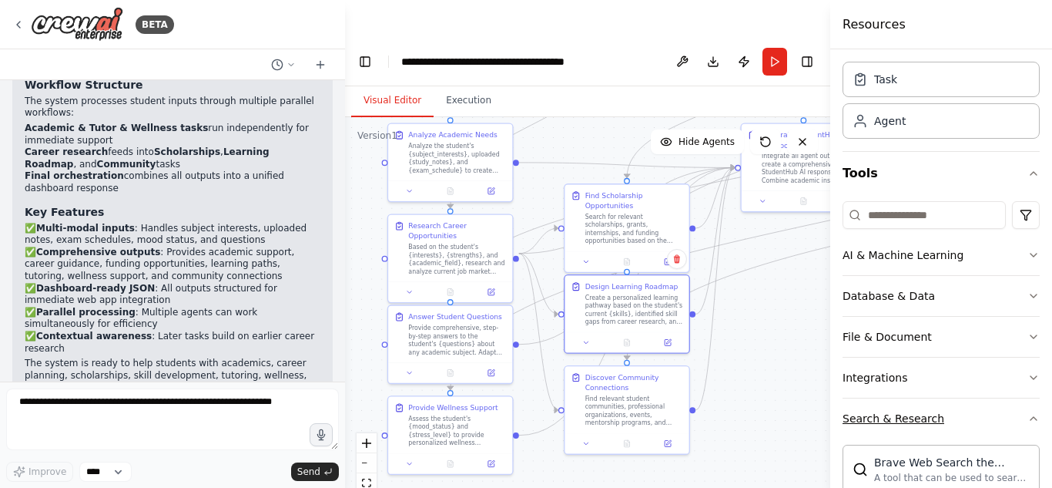
scroll to position [0, 0]
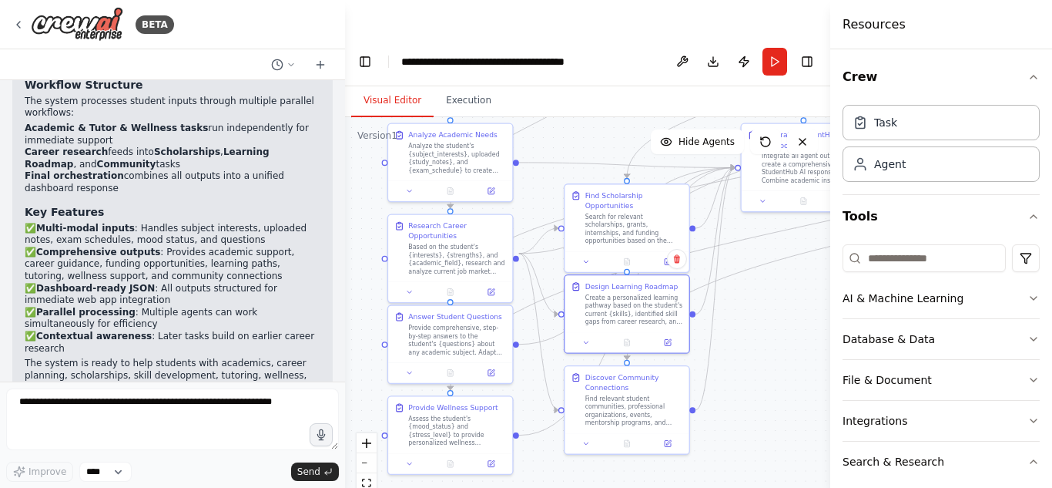
click at [1028, 75] on div "Crew Task Agent Tools AI & Machine Learning Database & Data File & Document Int…" at bounding box center [941, 268] width 222 height 438
click at [1027, 338] on icon "button" at bounding box center [1033, 339] width 12 height 12
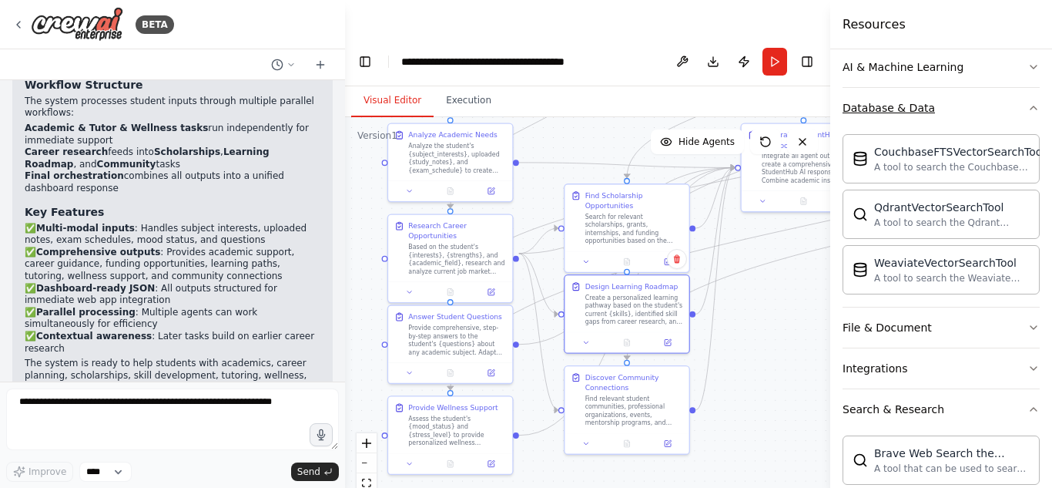
scroll to position [235, 0]
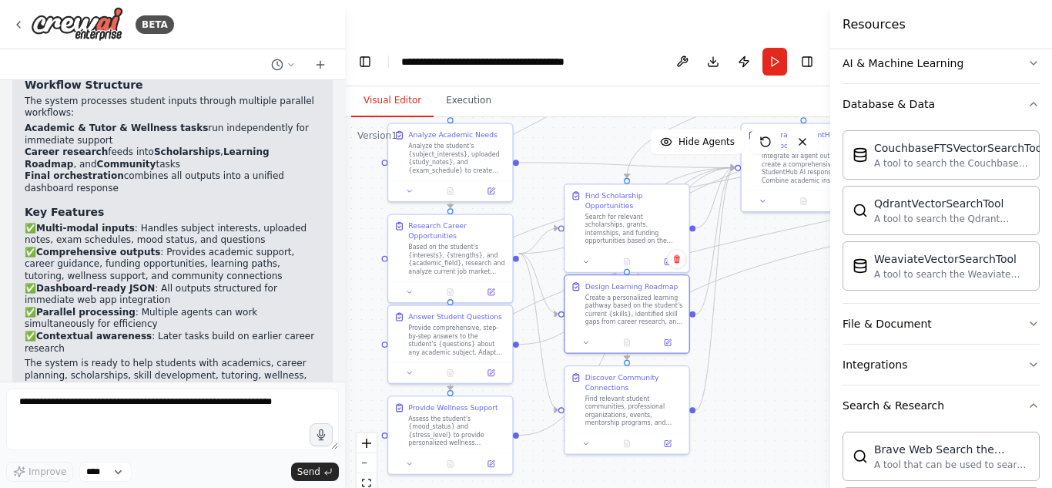
click at [1029, 323] on div "Crew Task Agent Tools AI & Machine Learning Database & Data CouchbaseFTSVectorS…" at bounding box center [941, 268] width 222 height 438
click at [1027, 320] on icon "button" at bounding box center [1033, 323] width 12 height 12
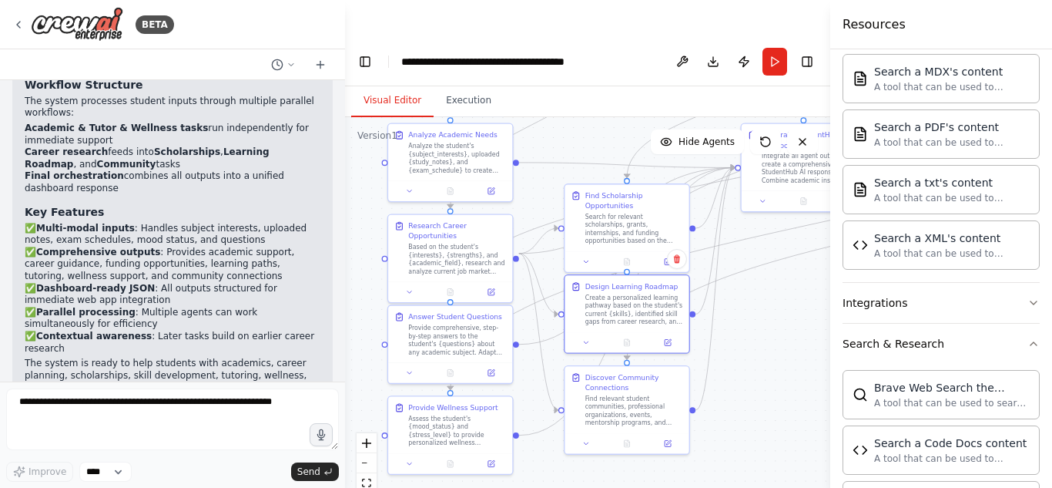
scroll to position [753, 0]
click at [1027, 297] on icon "button" at bounding box center [1033, 302] width 12 height 12
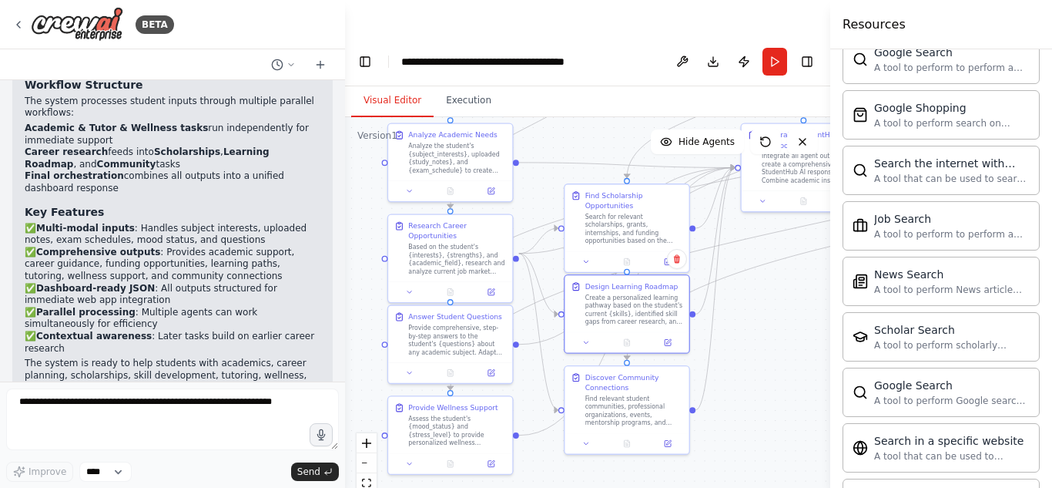
scroll to position [2660, 0]
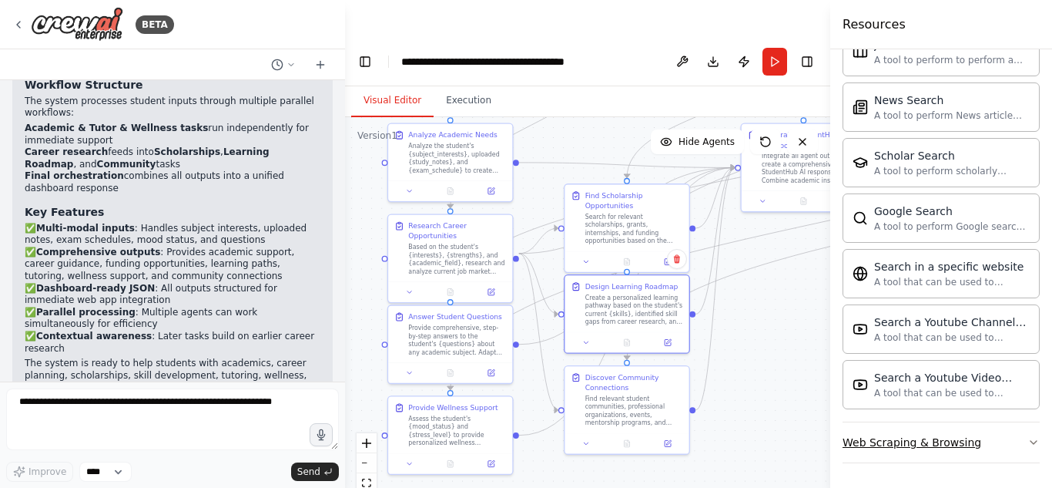
click at [1027, 447] on icon "button" at bounding box center [1033, 442] width 12 height 12
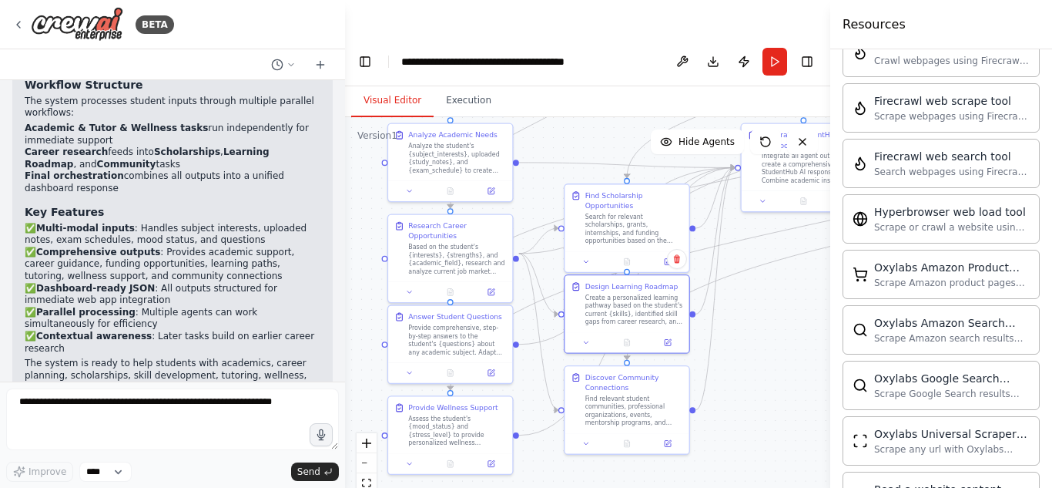
scroll to position [3504, 0]
